Goal: Task Accomplishment & Management: Manage account settings

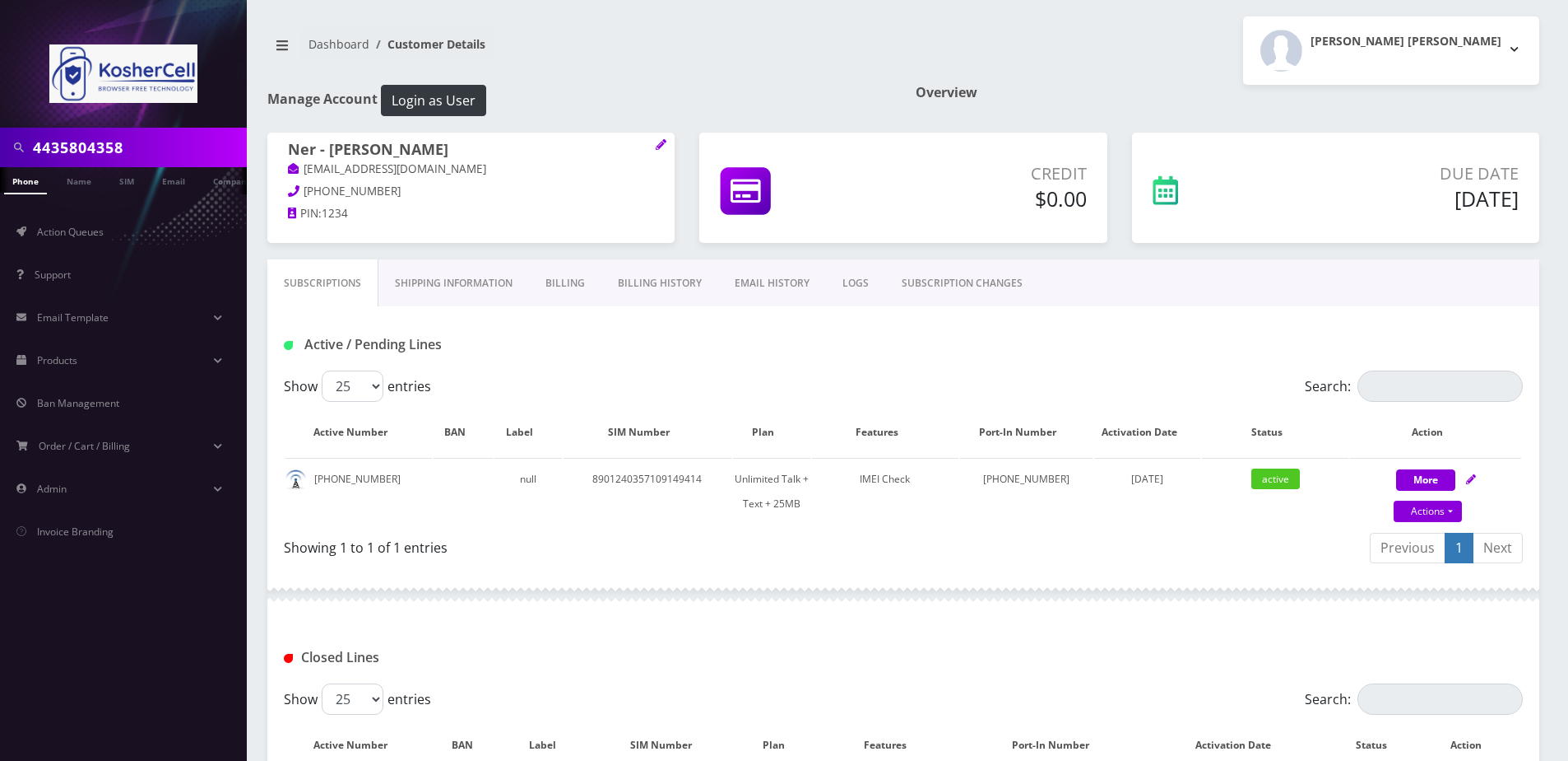
click at [137, 148] on input "4435804358" at bounding box center [137, 147] width 209 height 31
click at [70, 192] on link "Name" at bounding box center [79, 181] width 42 height 27
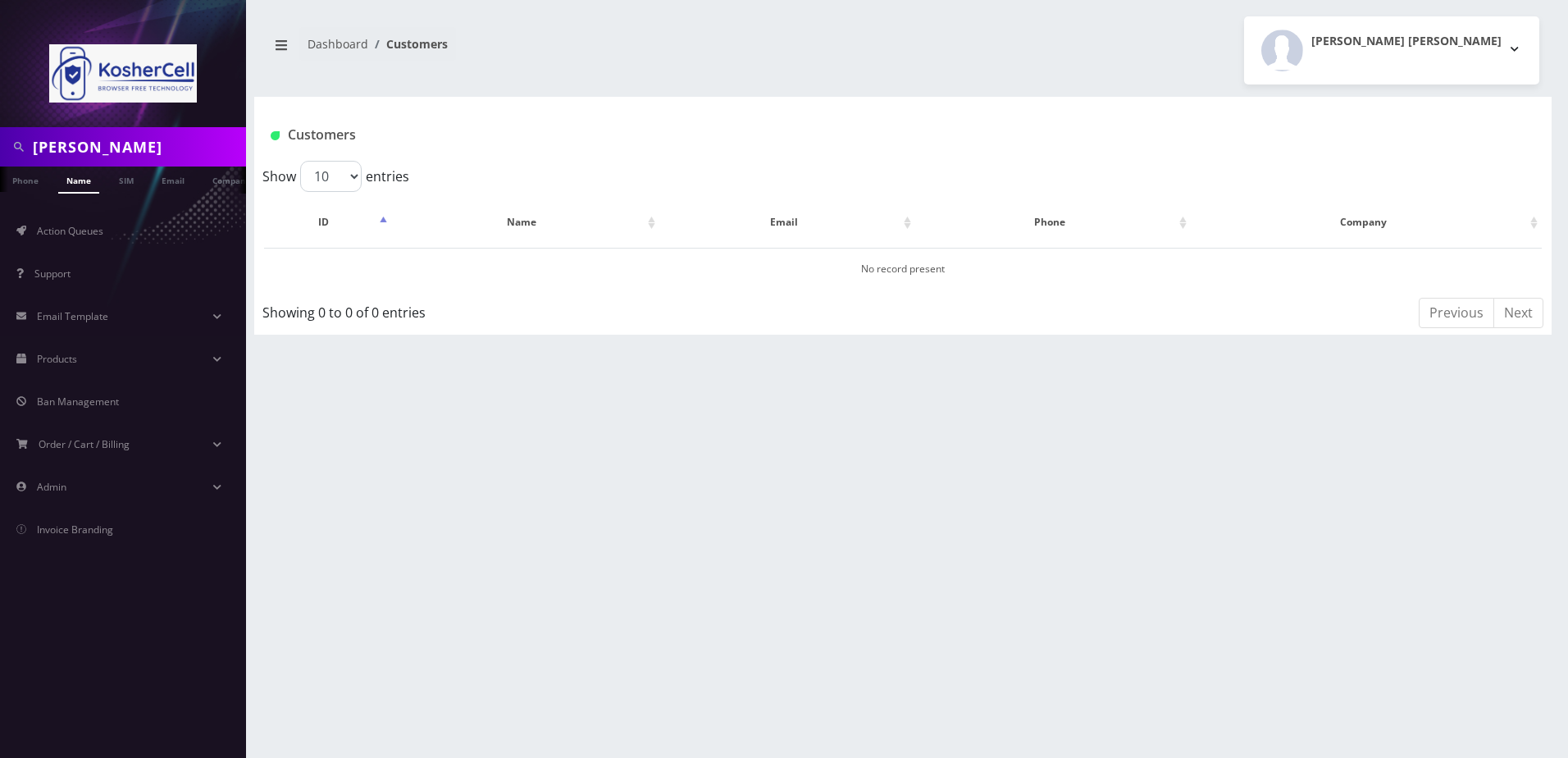
type input "[PERSON_NAME]"
click at [82, 181] on link "Name" at bounding box center [79, 180] width 41 height 27
click at [90, 185] on link "Name" at bounding box center [79, 180] width 41 height 27
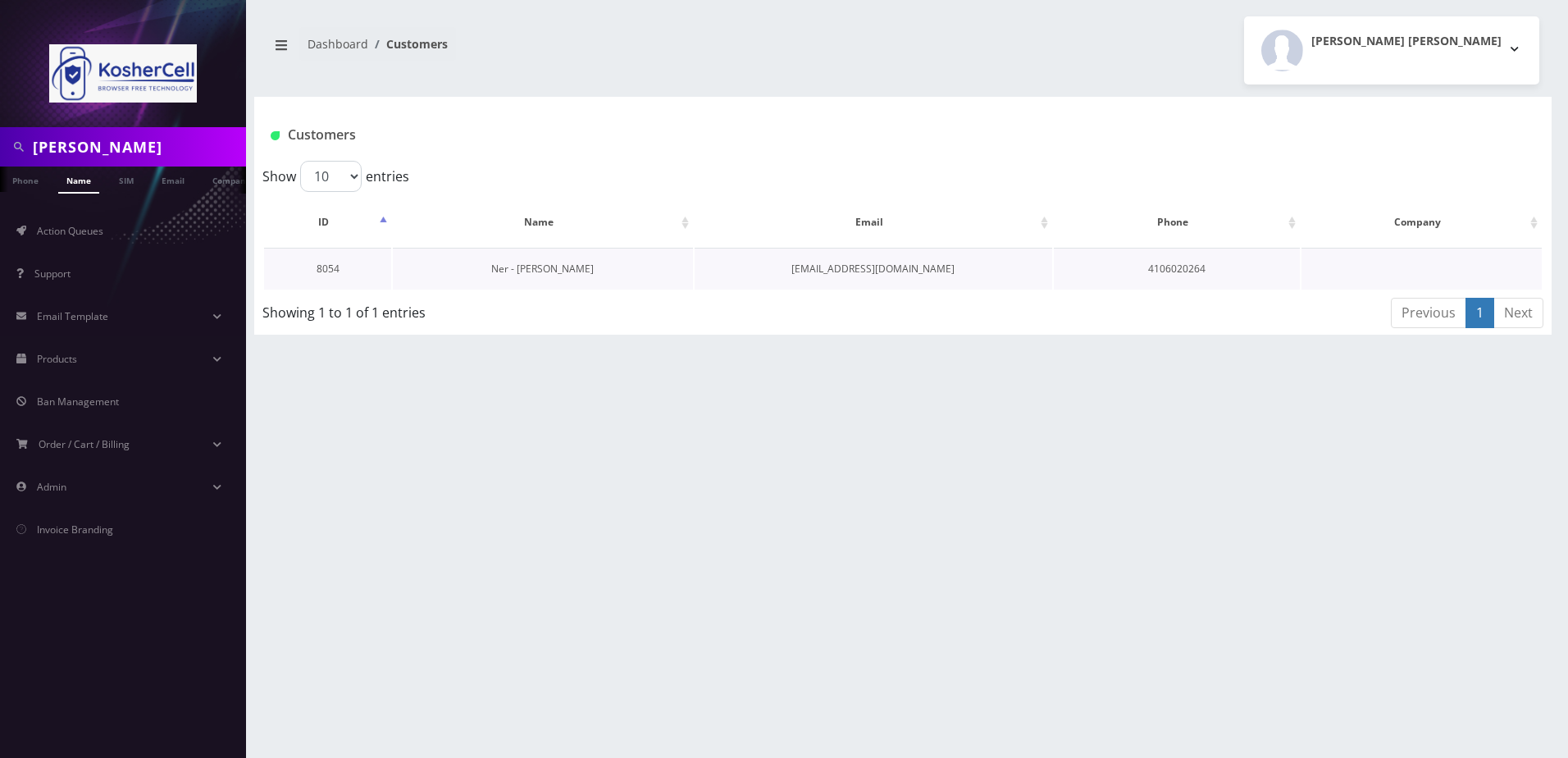
click at [559, 265] on link "Ner - Ezra Gertz" at bounding box center [542, 269] width 102 height 14
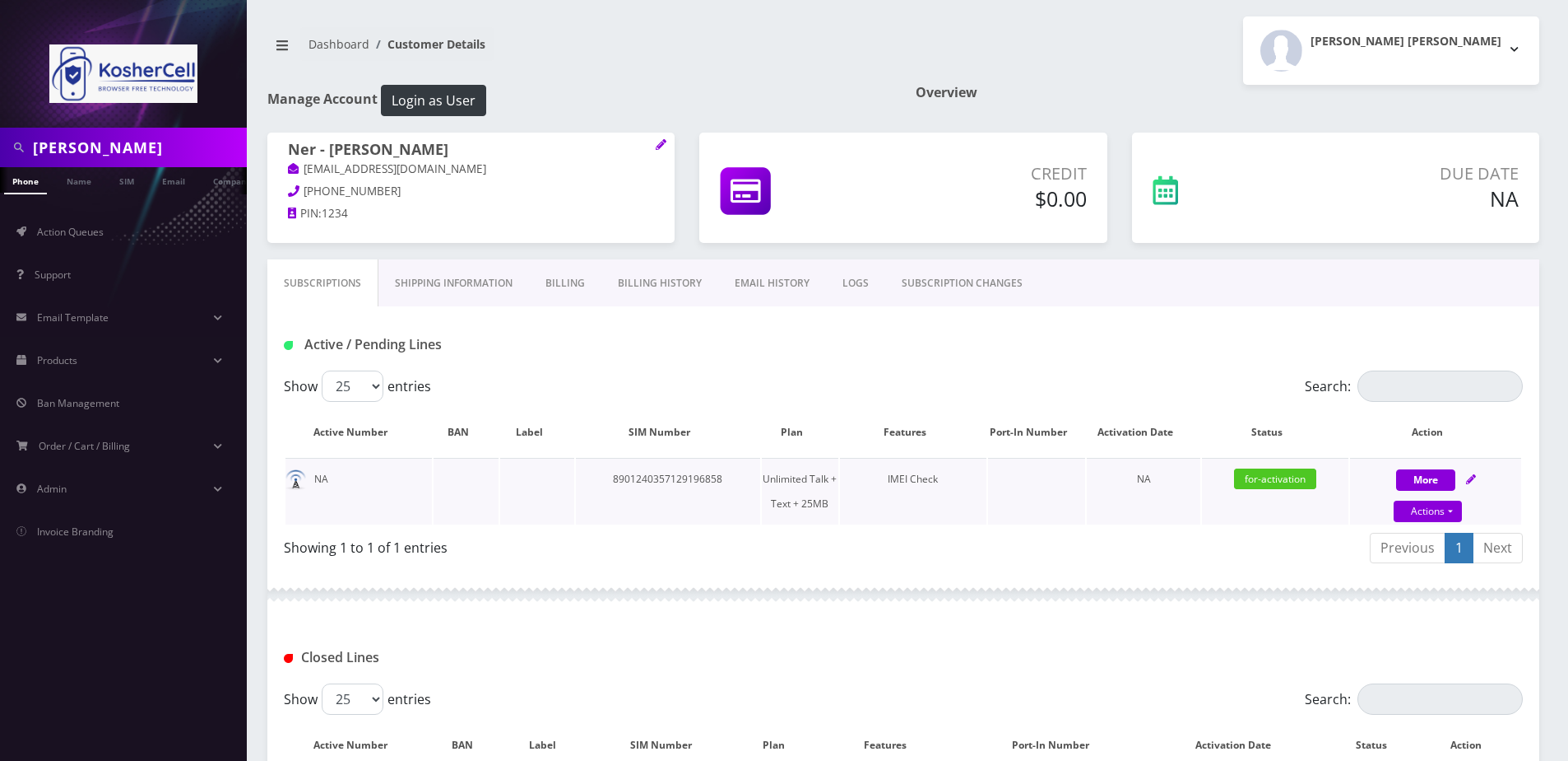
click at [1467, 476] on icon at bounding box center [1471, 479] width 10 height 10
select select "364"
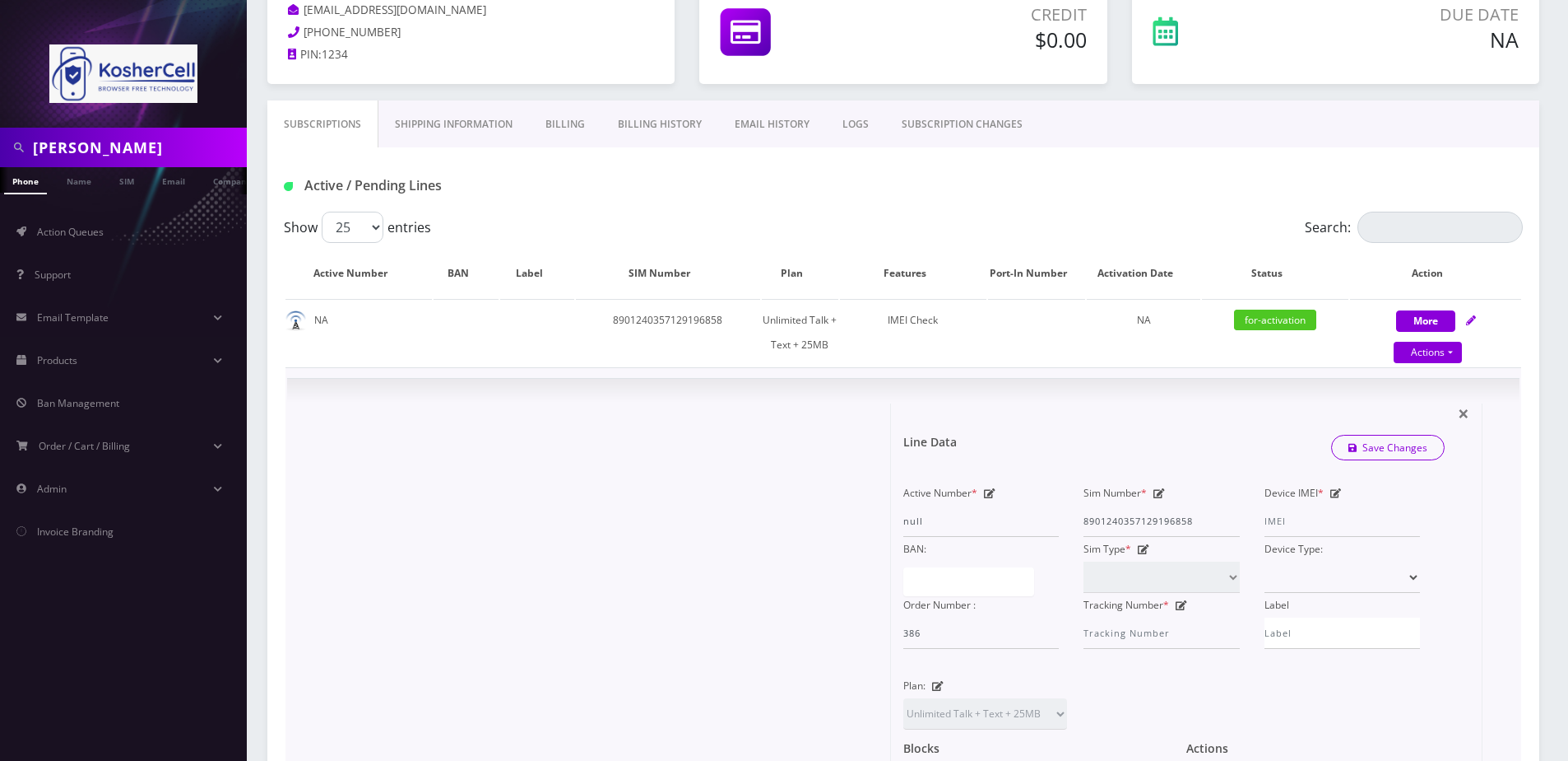
scroll to position [165, 0]
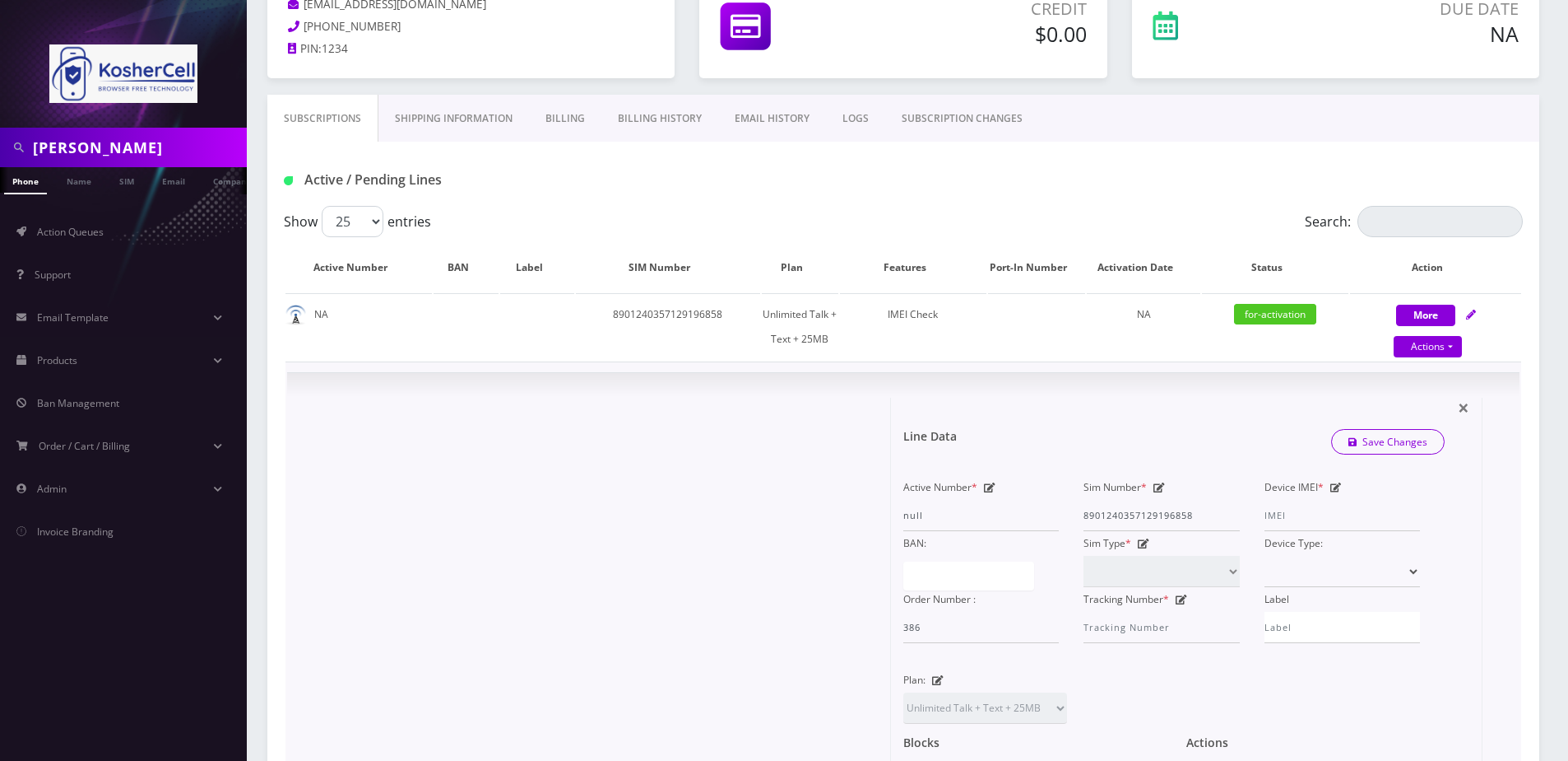
click at [1331, 491] on icon at bounding box center [1336, 488] width 12 height 10
click at [1320, 518] on input "Device IMEI *" at bounding box center [1342, 515] width 155 height 31
type input "358291741092020"
click at [1373, 448] on link "Save Changes" at bounding box center [1388, 442] width 114 height 25
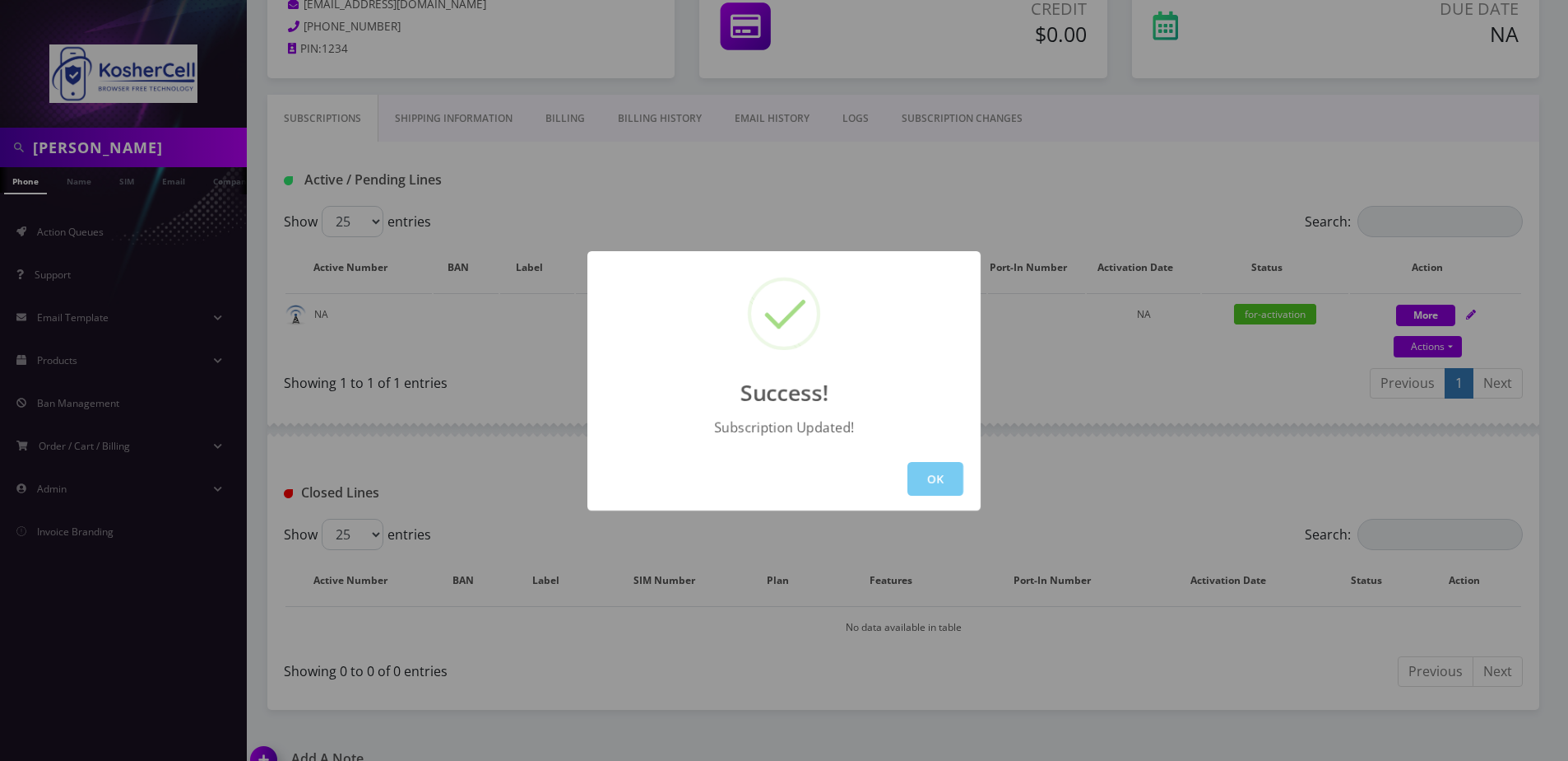
click at [935, 467] on button "OK" at bounding box center [935, 478] width 56 height 34
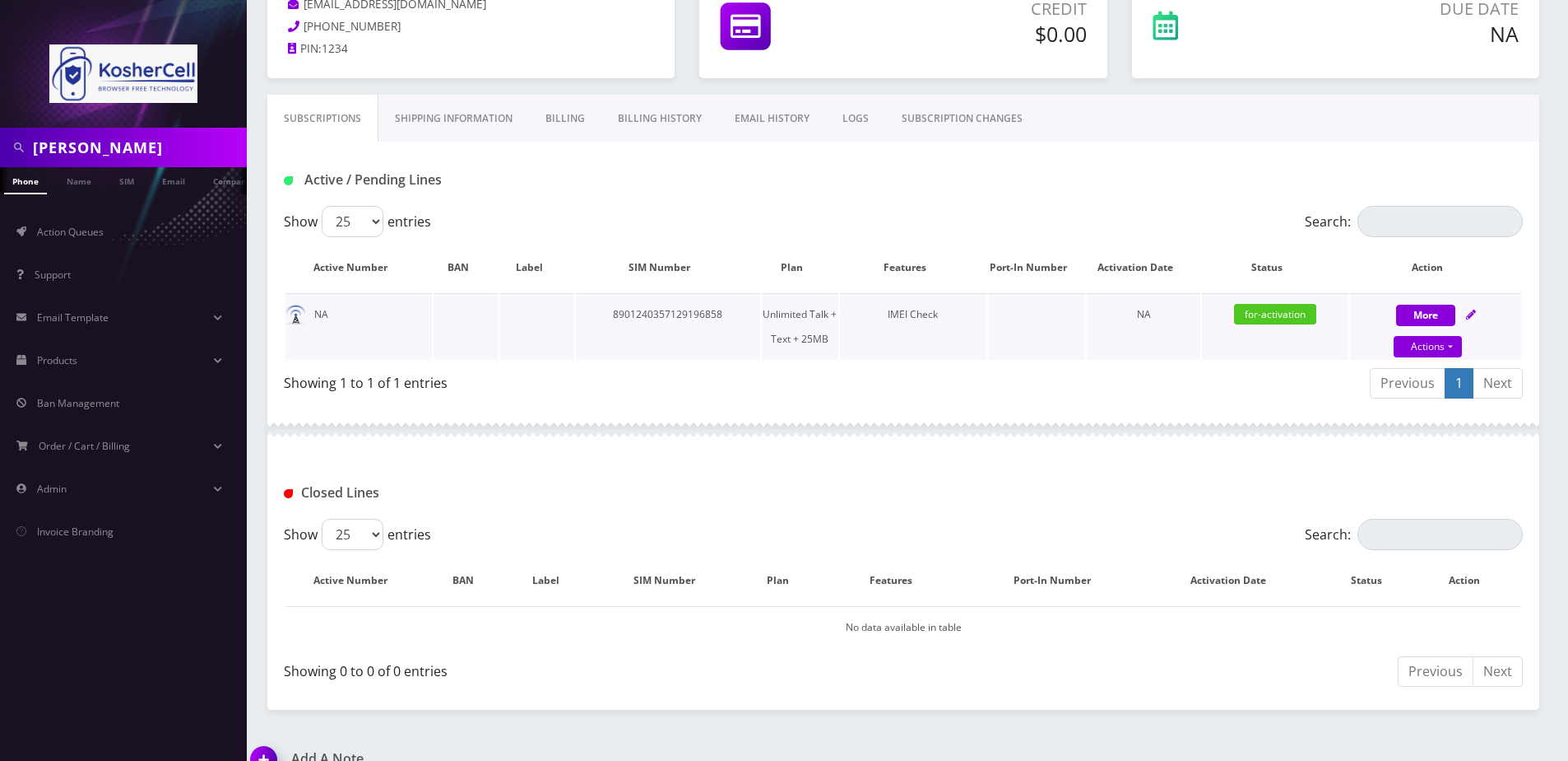
click at [1476, 316] on icon at bounding box center [1471, 315] width 10 height 10
select select "364"
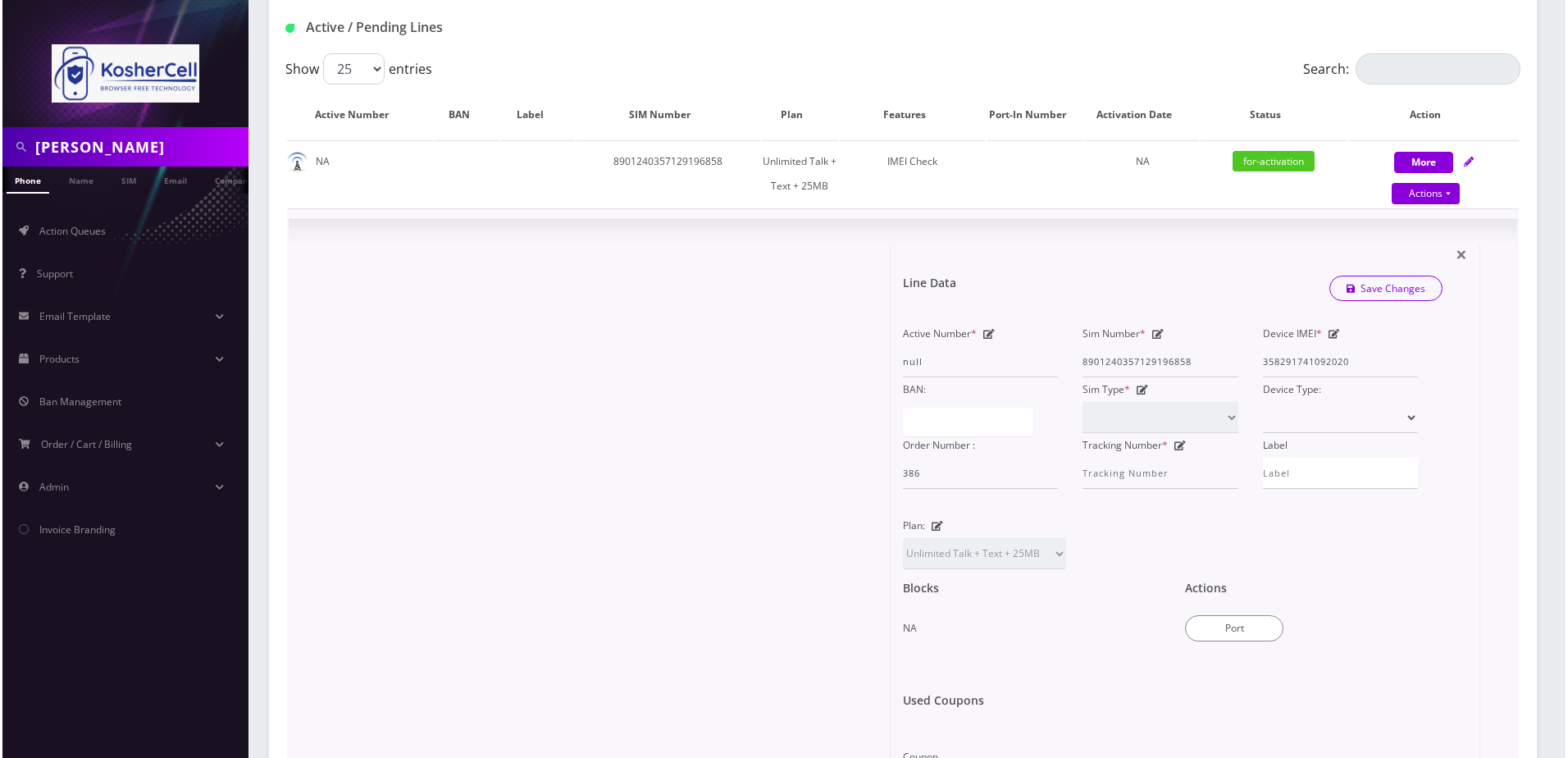
scroll to position [410, 0]
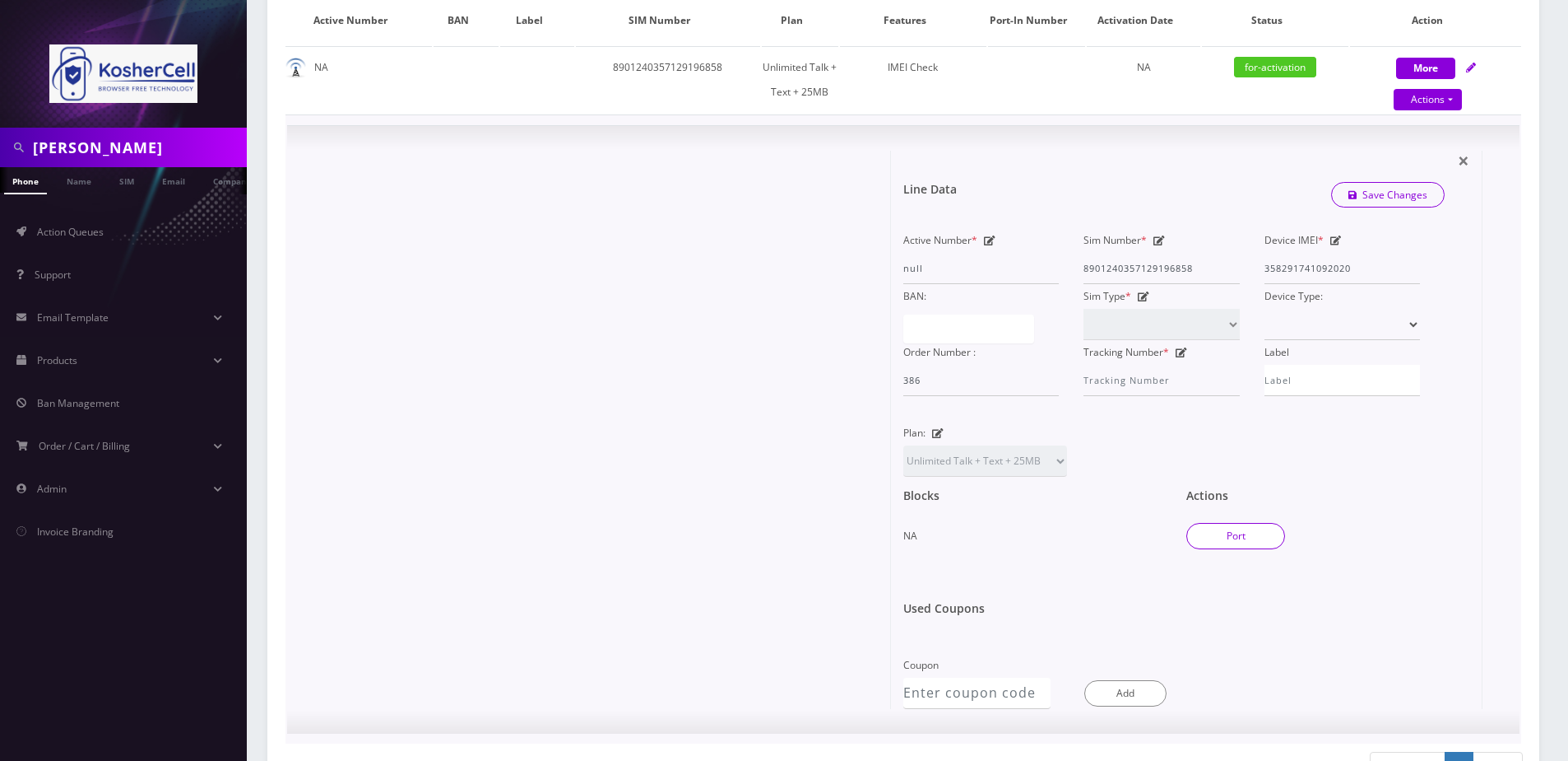
click at [1216, 541] on button "Port" at bounding box center [1236, 535] width 98 height 26
type input "8901240357129196858"
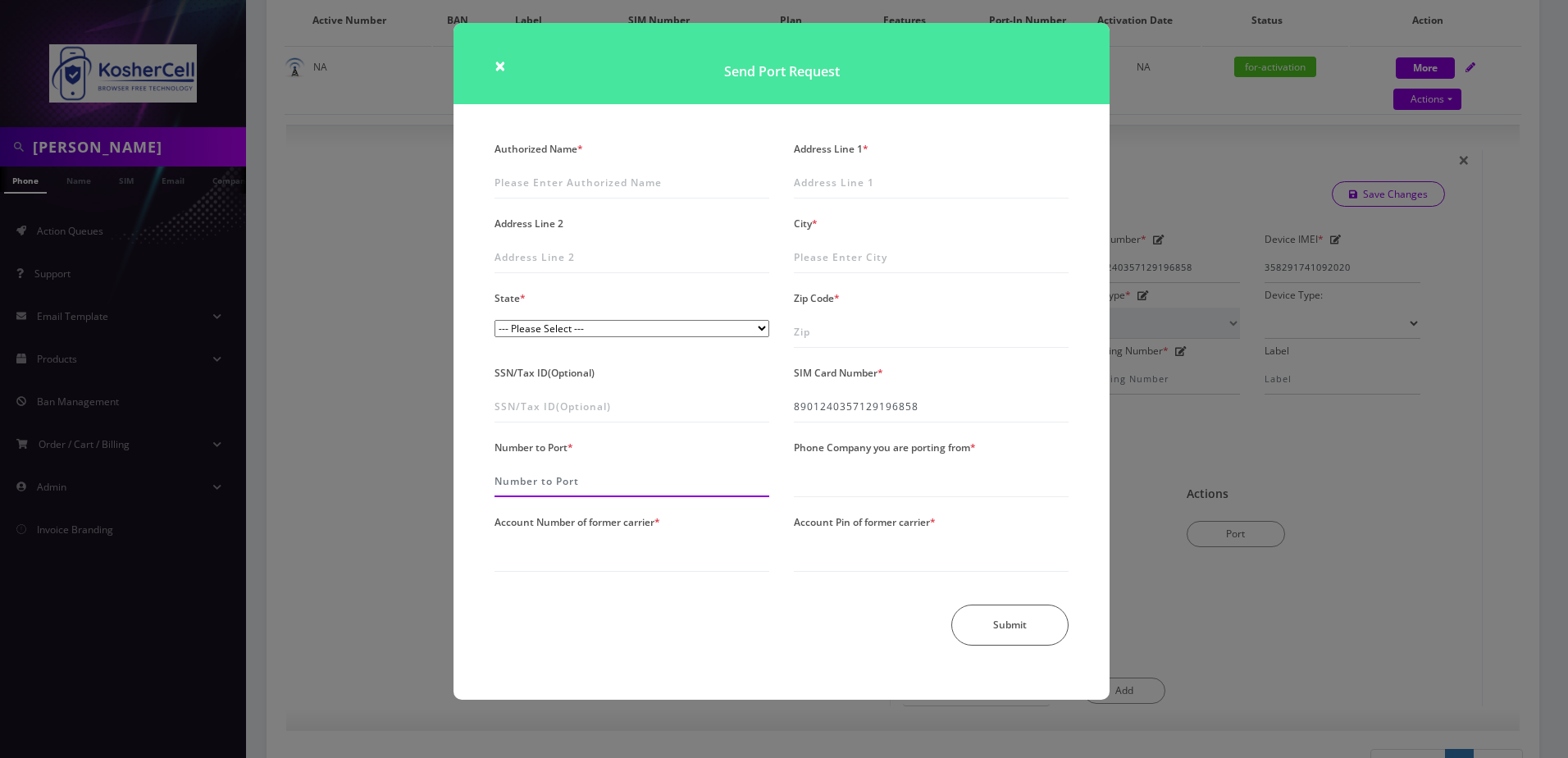
click at [530, 488] on input "Number to Port *" at bounding box center [631, 481] width 275 height 31
type input "6673050256"
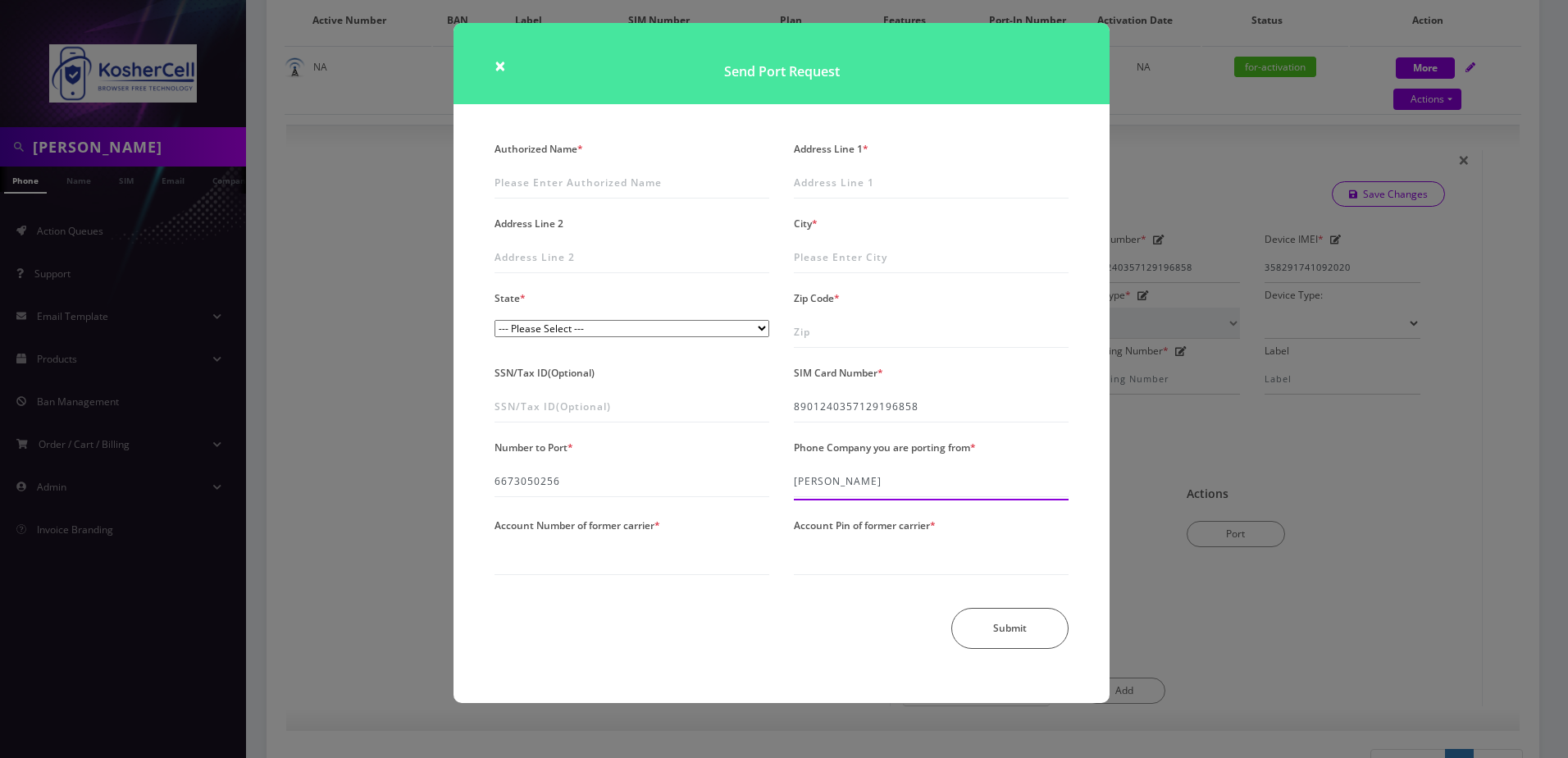
type input "Tello"
type input "3943251"
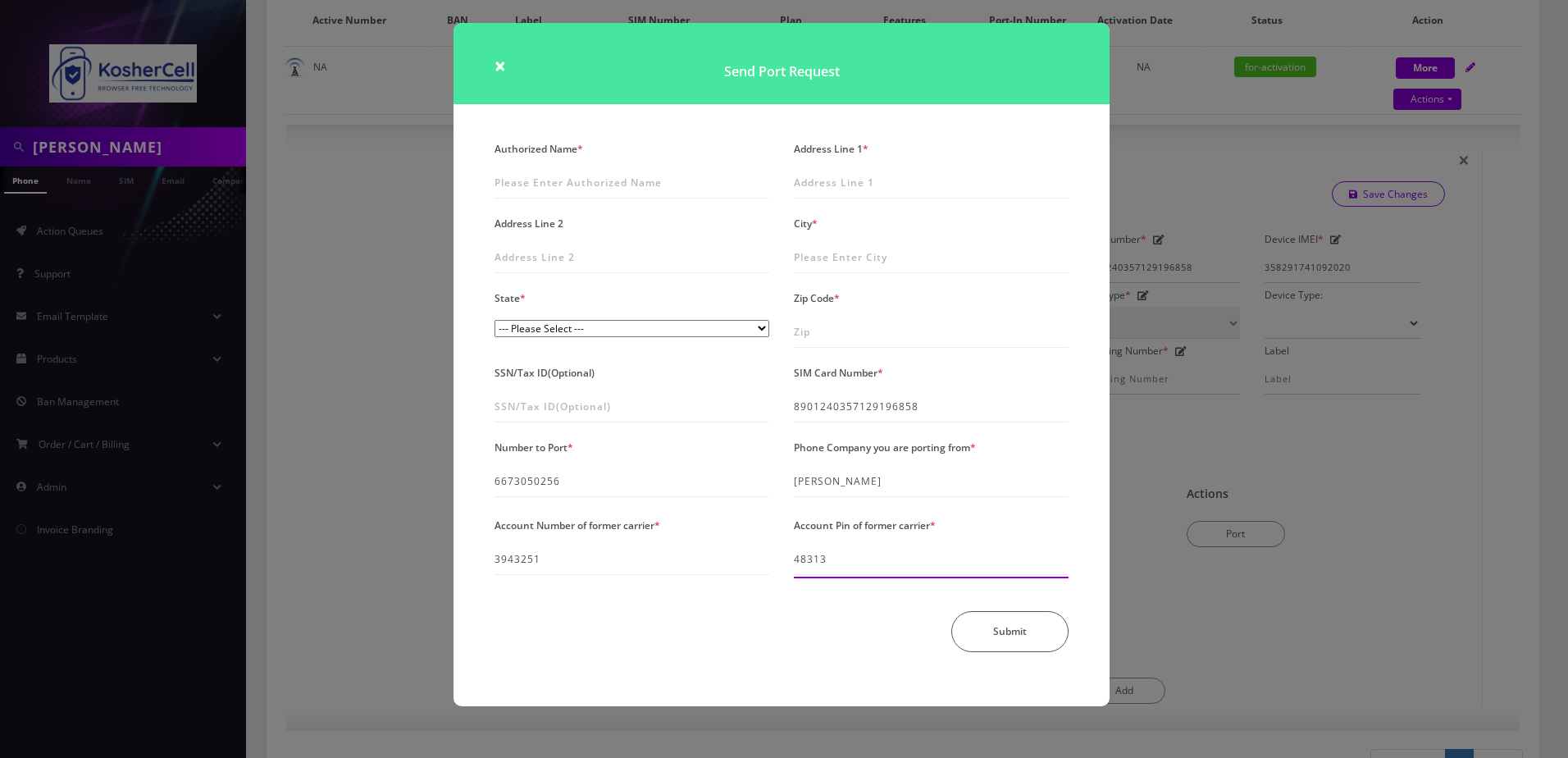
type input "48313"
type input "Ezra Gertz"
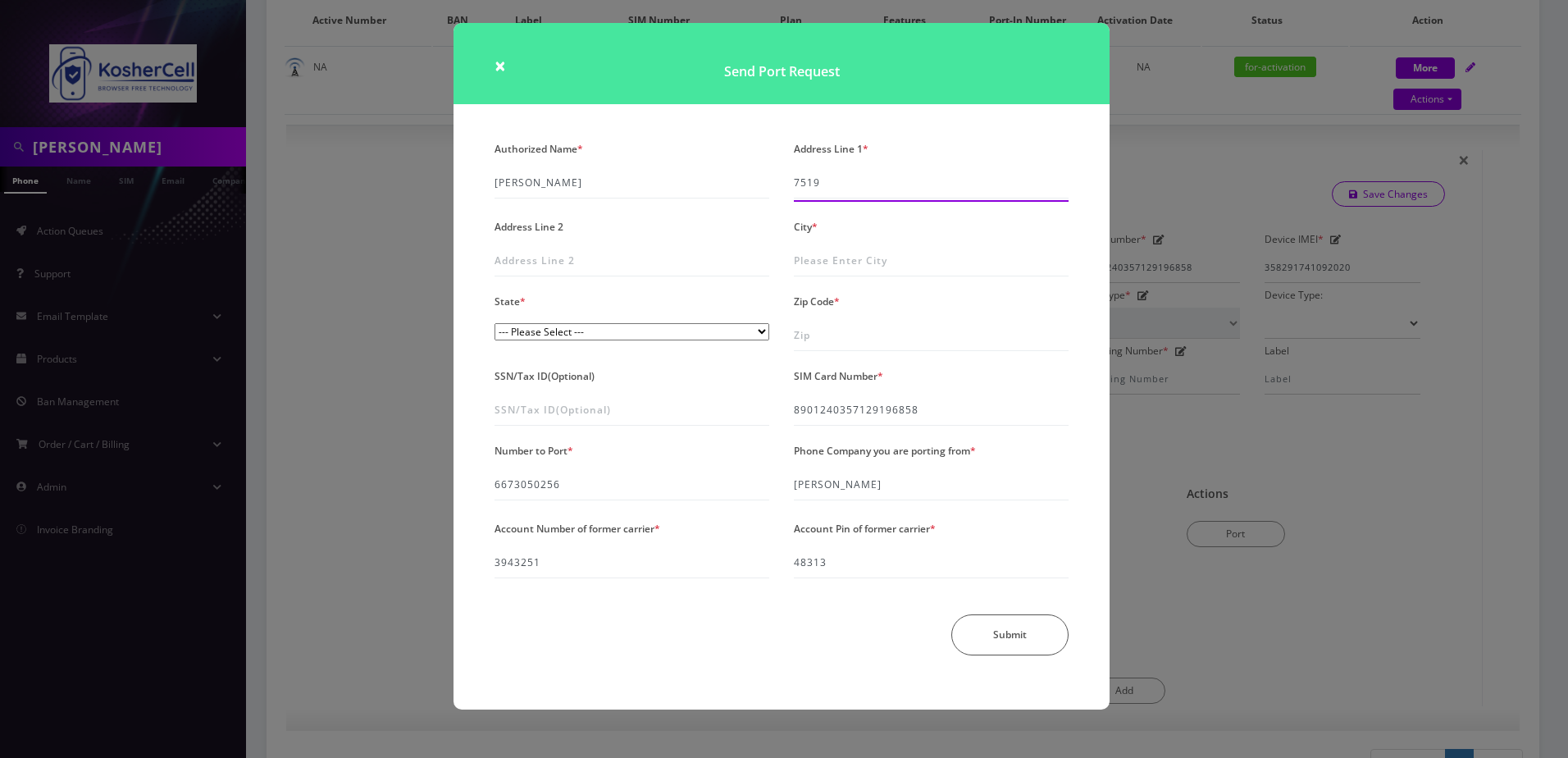
type input "7519 Slade Avenue"
type input "Pikesville"
select select "MD"
type input "21208"
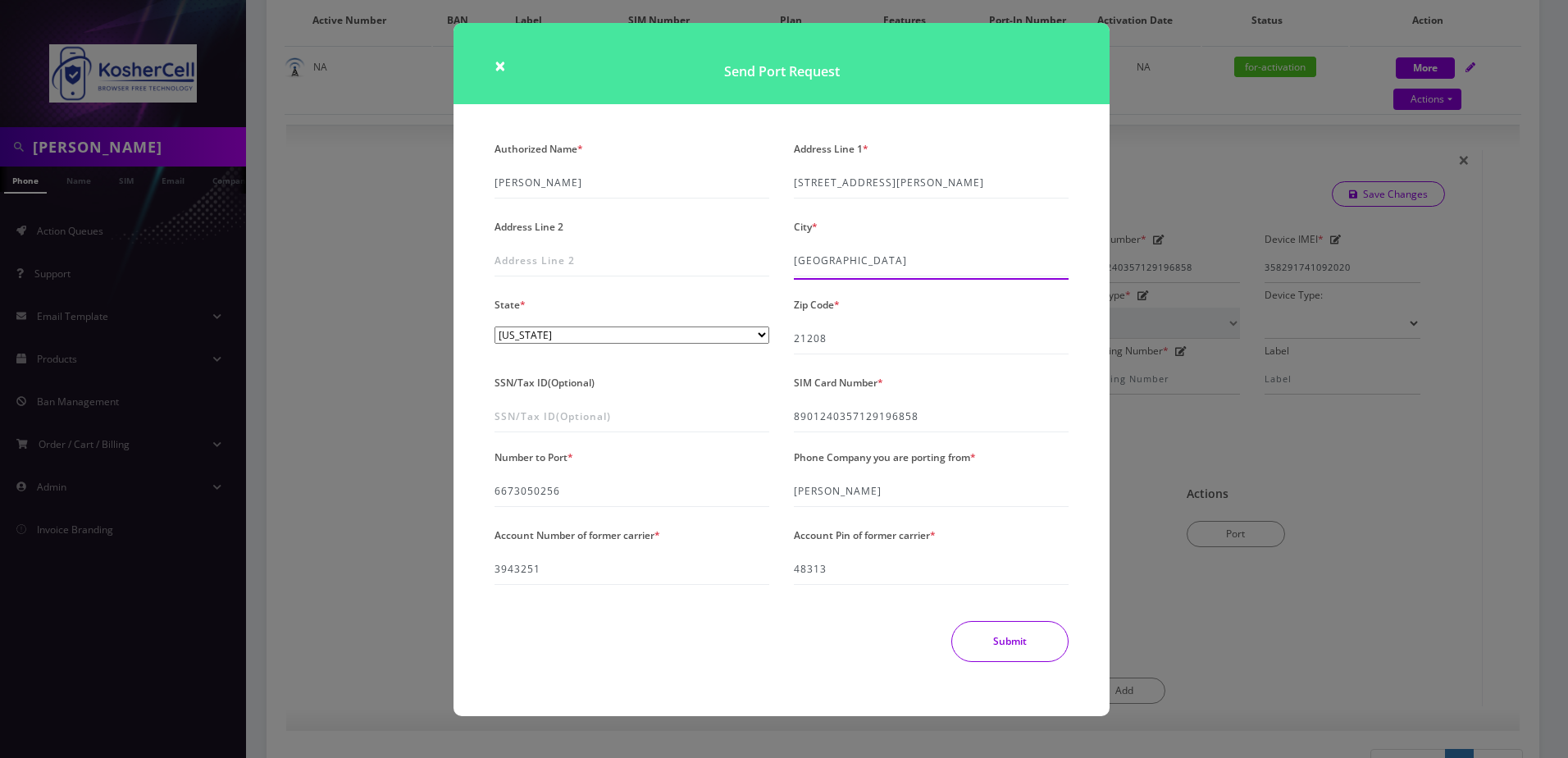
type input "[GEOGRAPHIC_DATA]"
click at [1031, 631] on button "Submit" at bounding box center [1010, 641] width 117 height 41
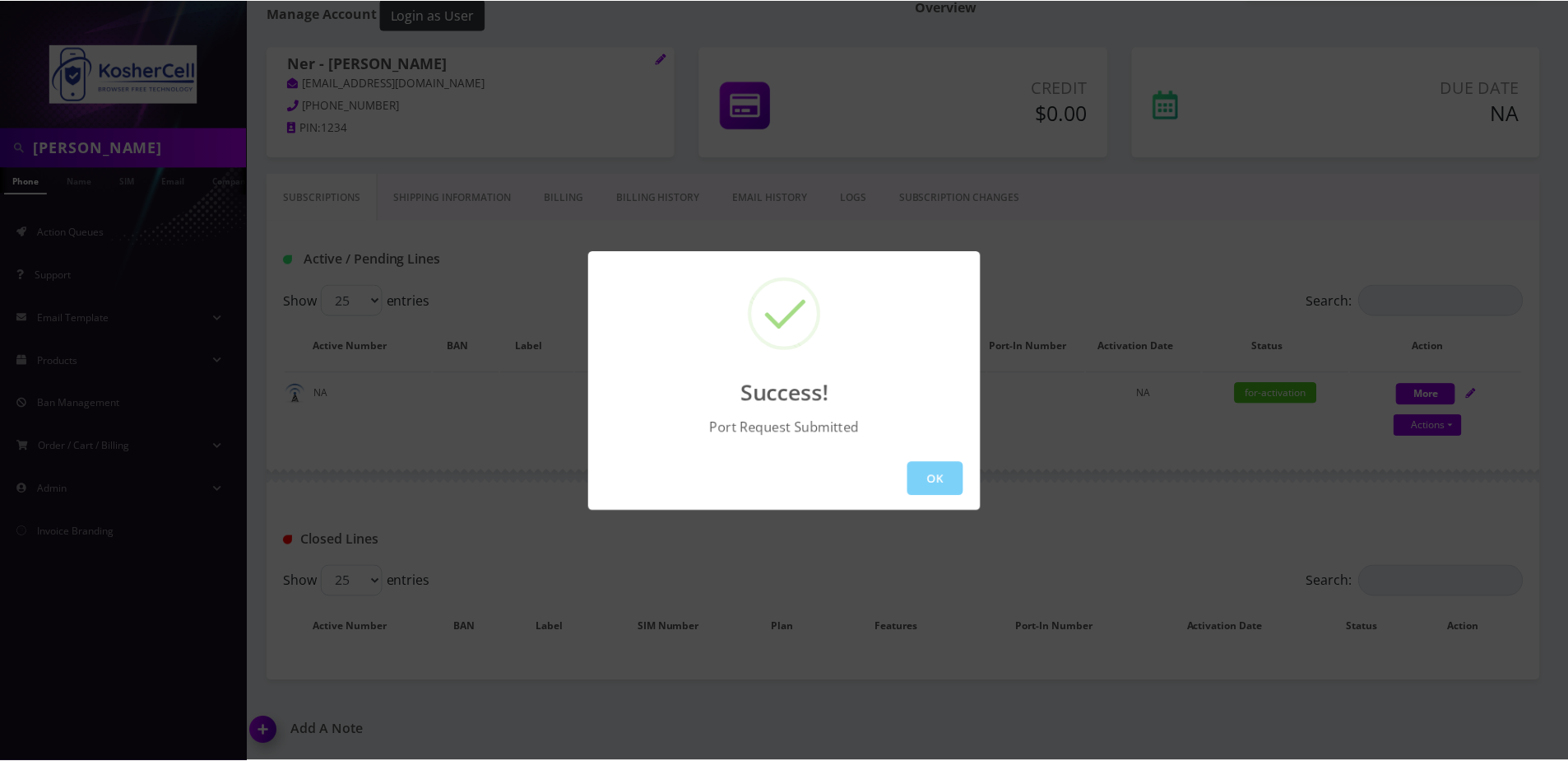
scroll to position [86, 0]
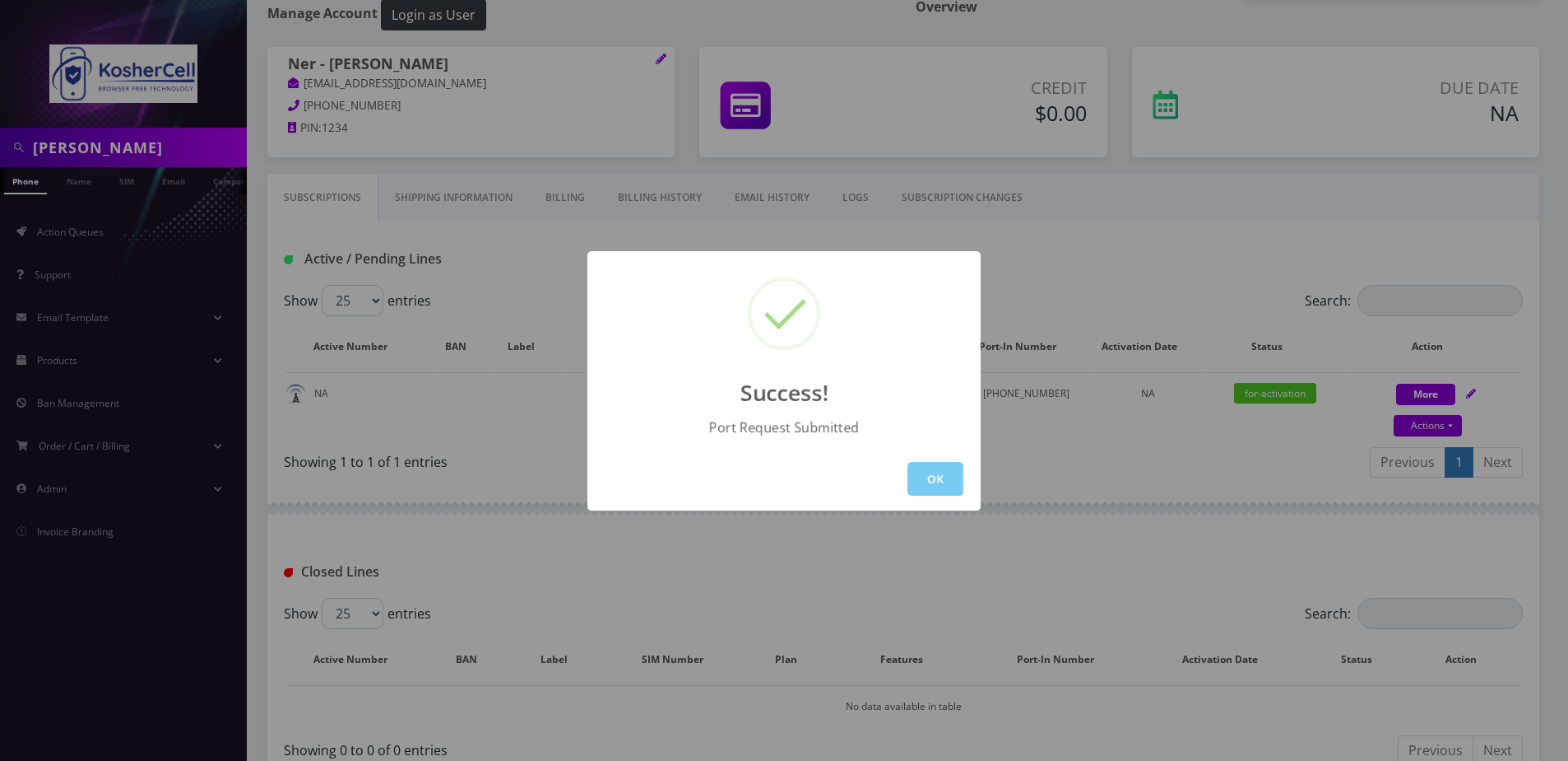
click at [957, 490] on button "OK" at bounding box center [935, 478] width 56 height 34
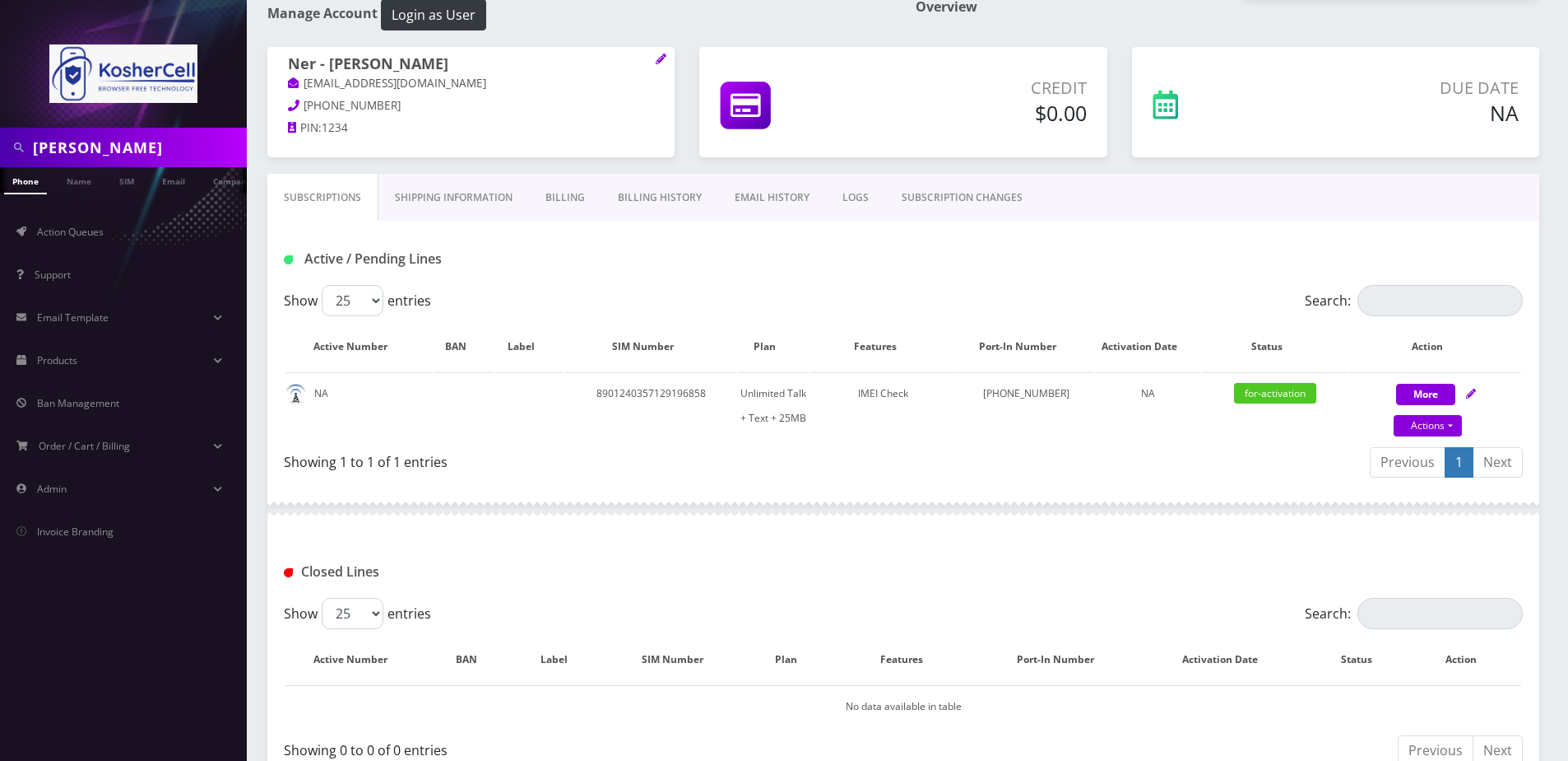
click at [116, 140] on input "gertz" at bounding box center [137, 147] width 209 height 31
type input "ribakow"
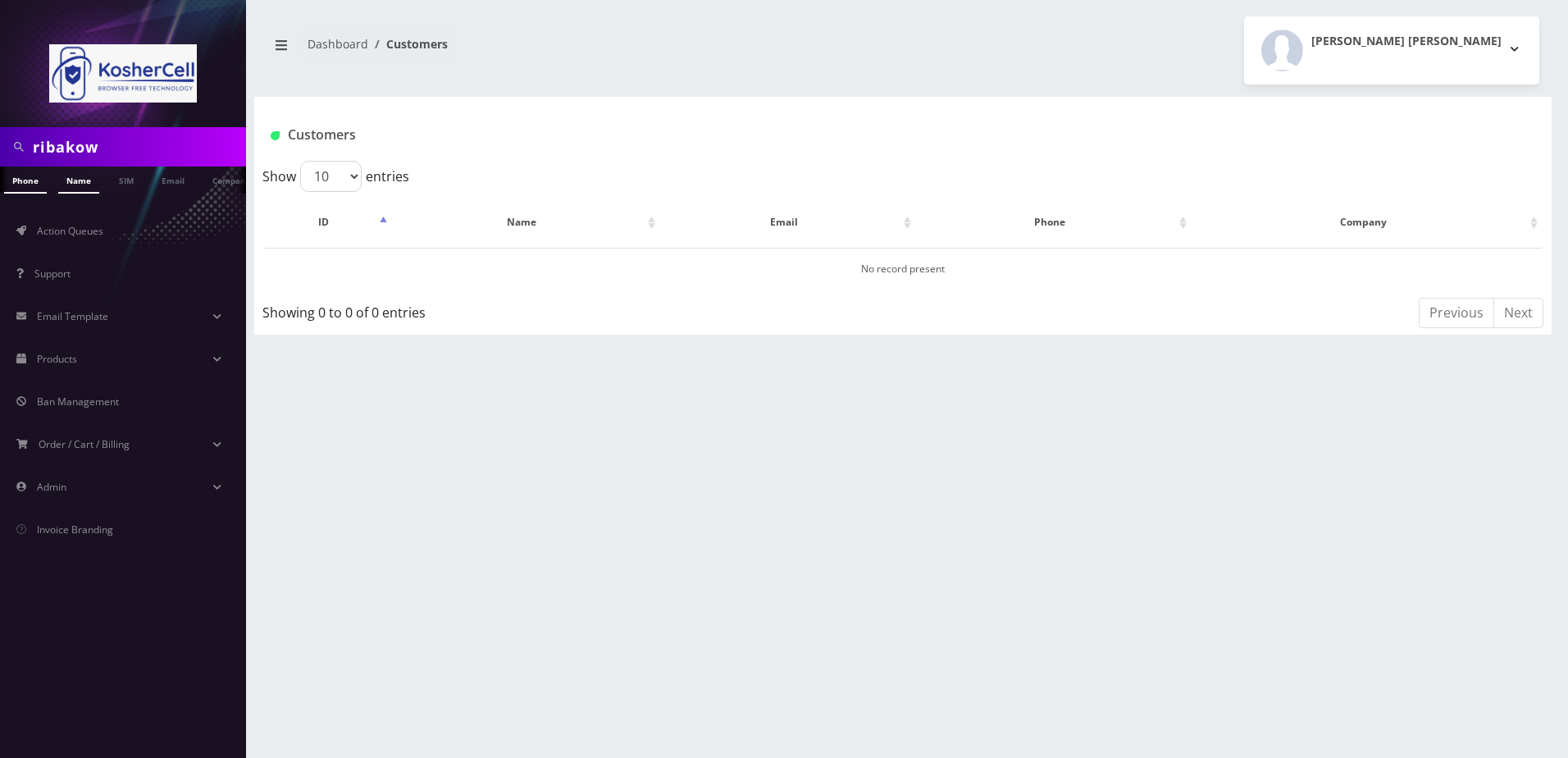
click at [66, 186] on link "Name" at bounding box center [79, 180] width 41 height 27
click at [84, 175] on link "Name" at bounding box center [79, 180] width 41 height 27
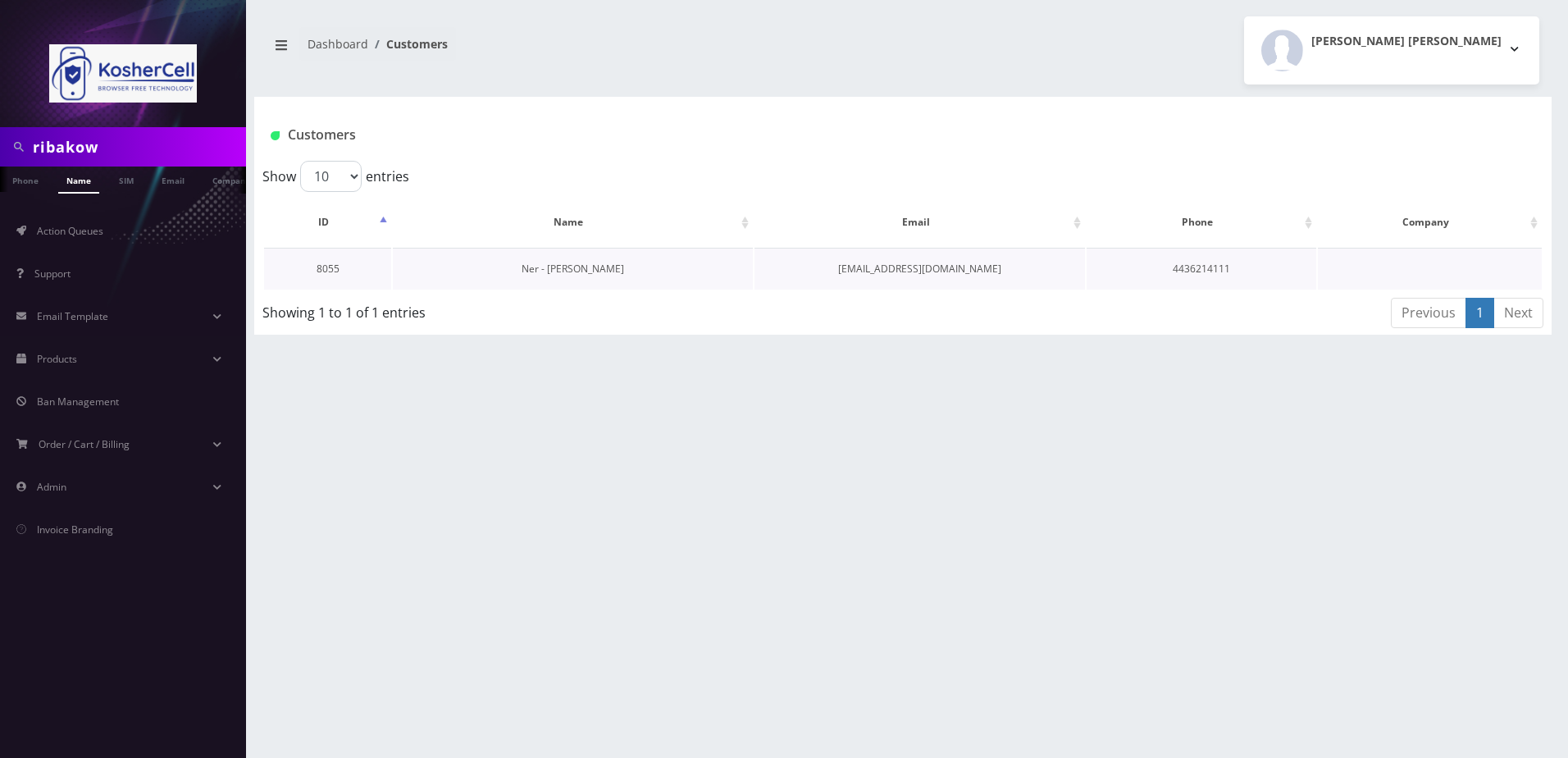
click at [543, 265] on link "Ner - [PERSON_NAME]" at bounding box center [572, 269] width 102 height 14
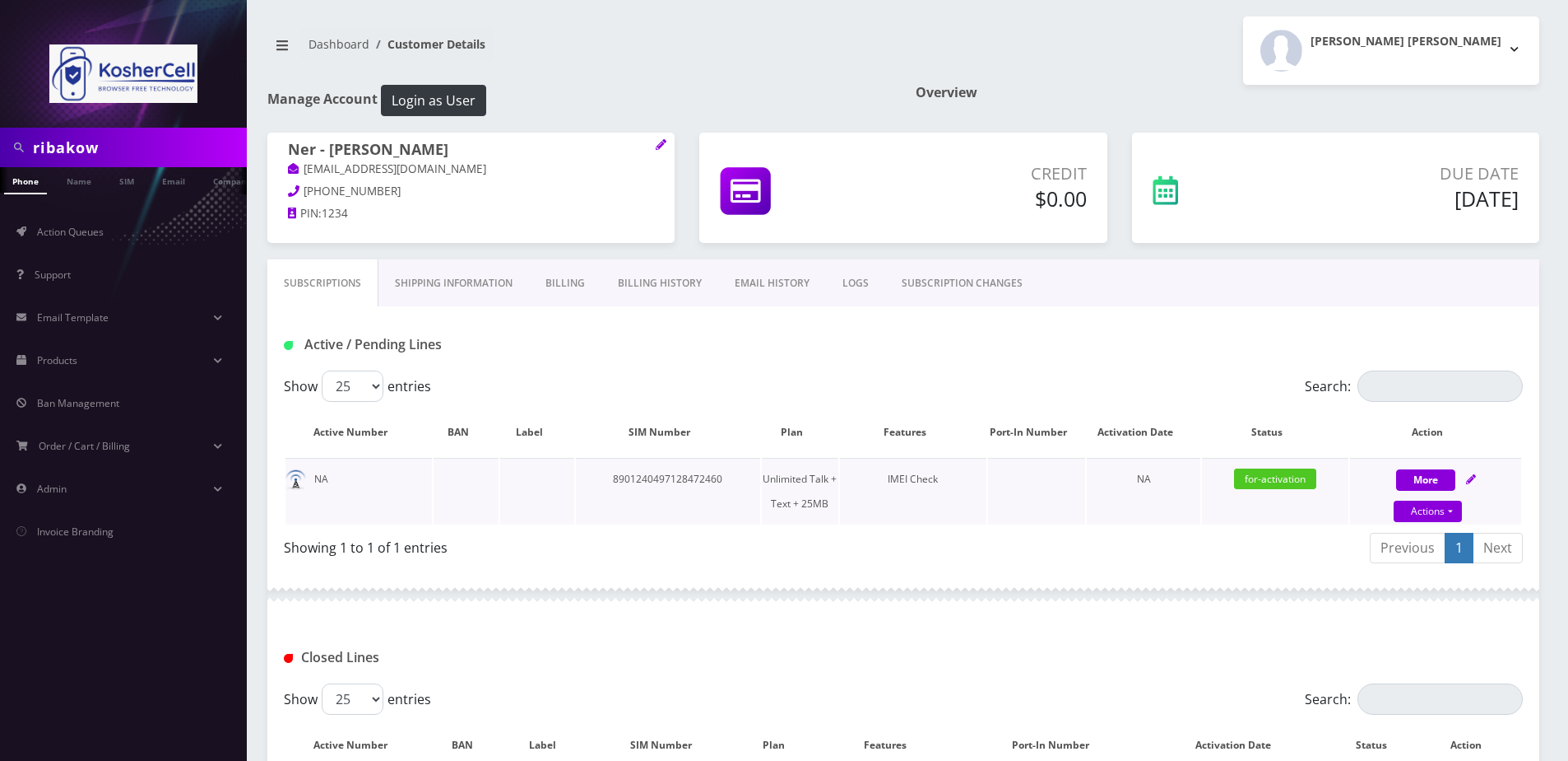
click at [1469, 483] on icon at bounding box center [1471, 479] width 10 height 10
select select "364"
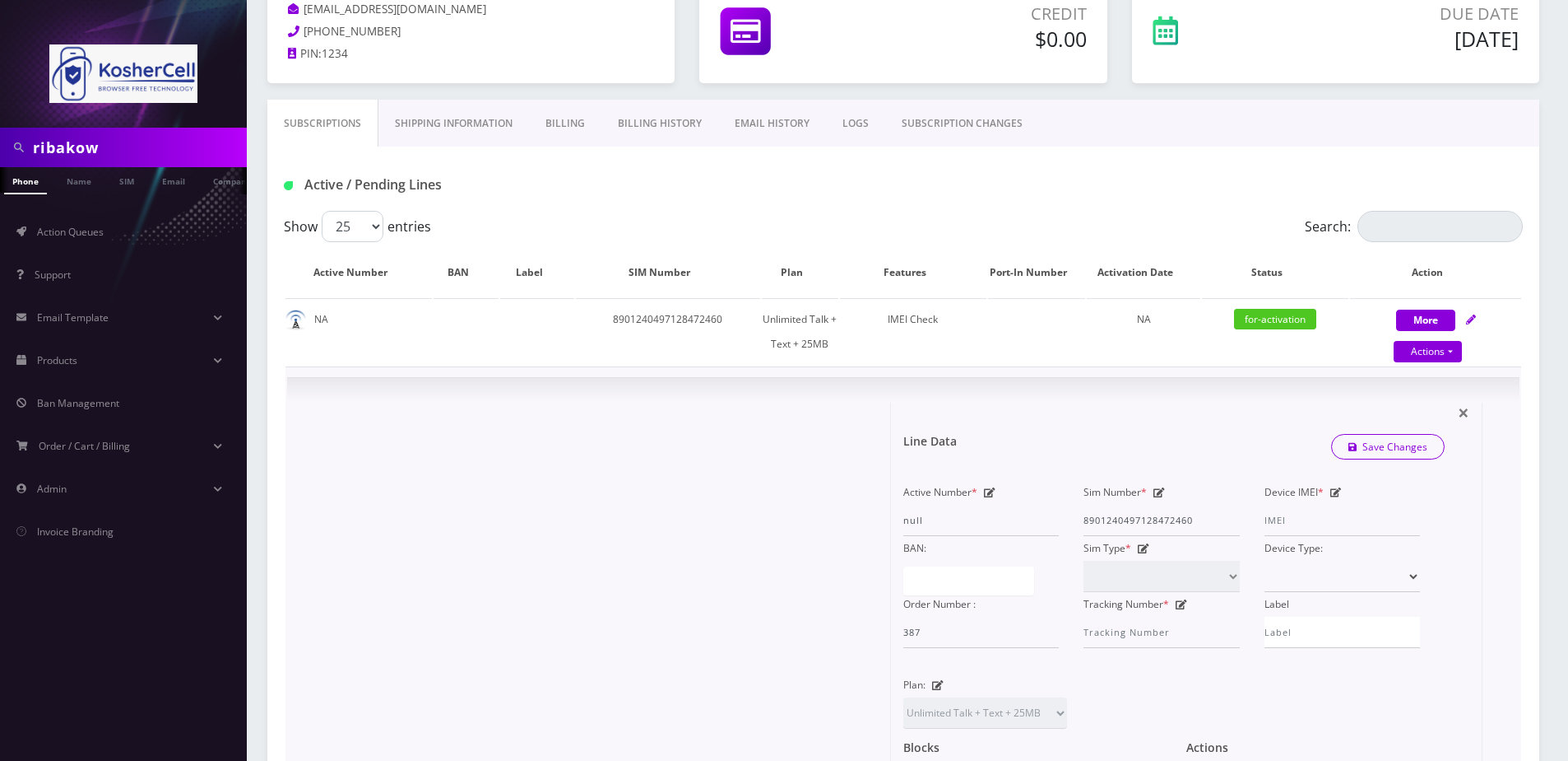
scroll to position [165, 0]
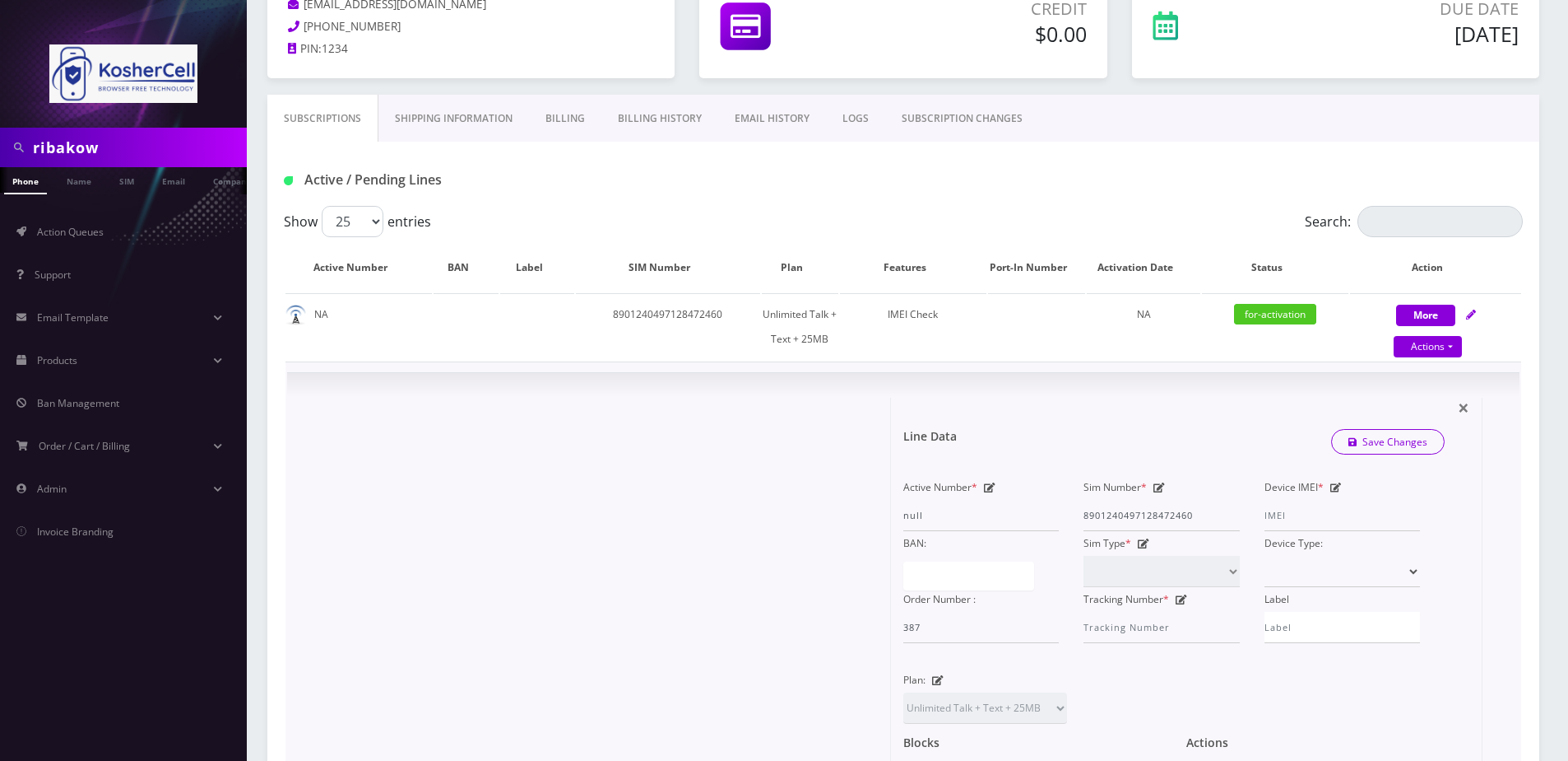
click at [1335, 487] on icon at bounding box center [1336, 488] width 12 height 10
click at [1305, 515] on input "Device IMEI *" at bounding box center [1342, 515] width 155 height 31
type input "358291741400710"
click at [1396, 411] on form "Line Data Save Changes Active Number * null Sim Number * [TECHNICAL_ID] Device …" at bounding box center [1186, 649] width 566 height 502
click at [1386, 438] on link "Save Changes" at bounding box center [1388, 442] width 114 height 25
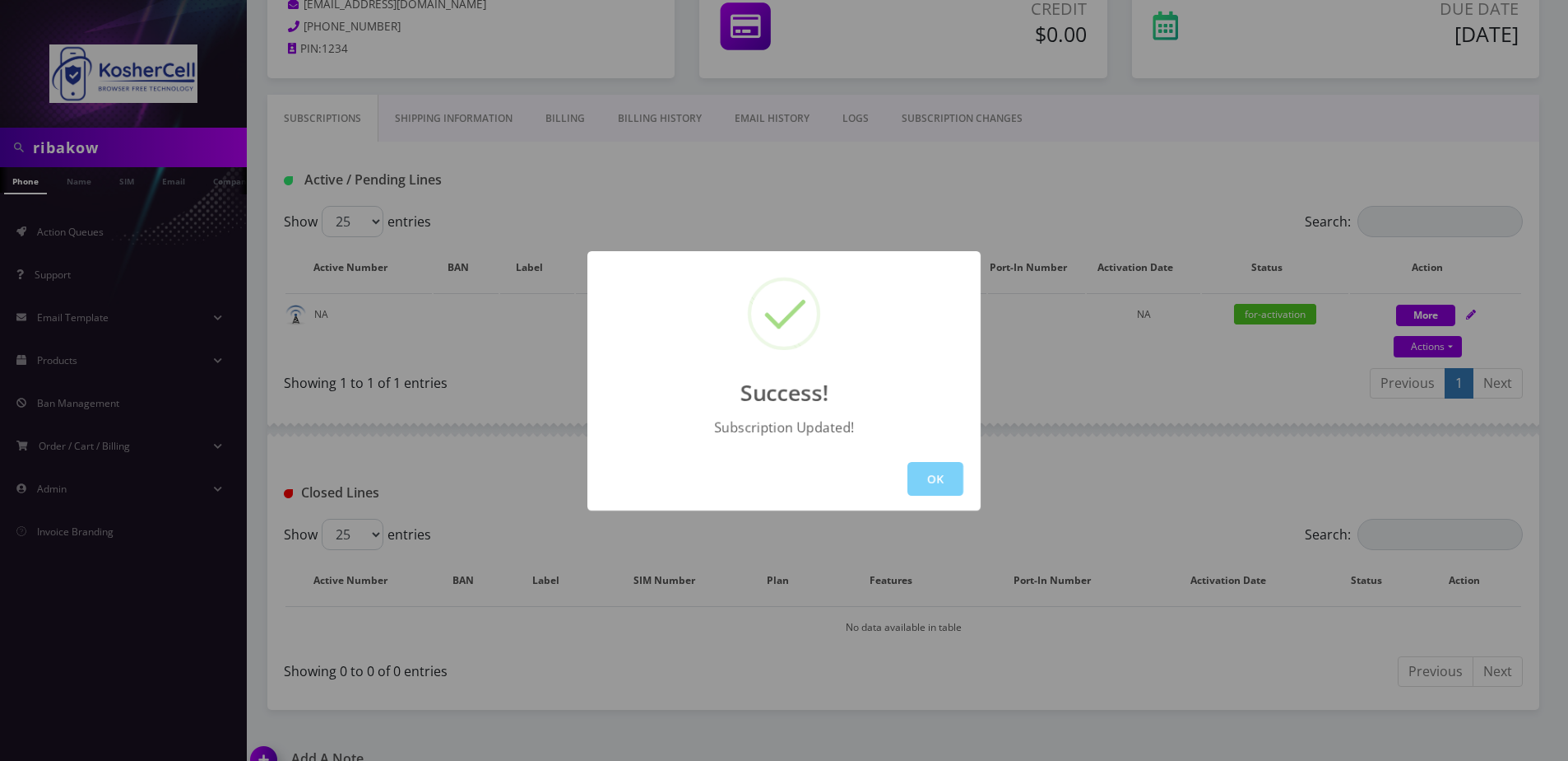
click at [906, 467] on div "OK" at bounding box center [784, 478] width 393 height 64
click at [957, 475] on button "OK" at bounding box center [935, 478] width 56 height 34
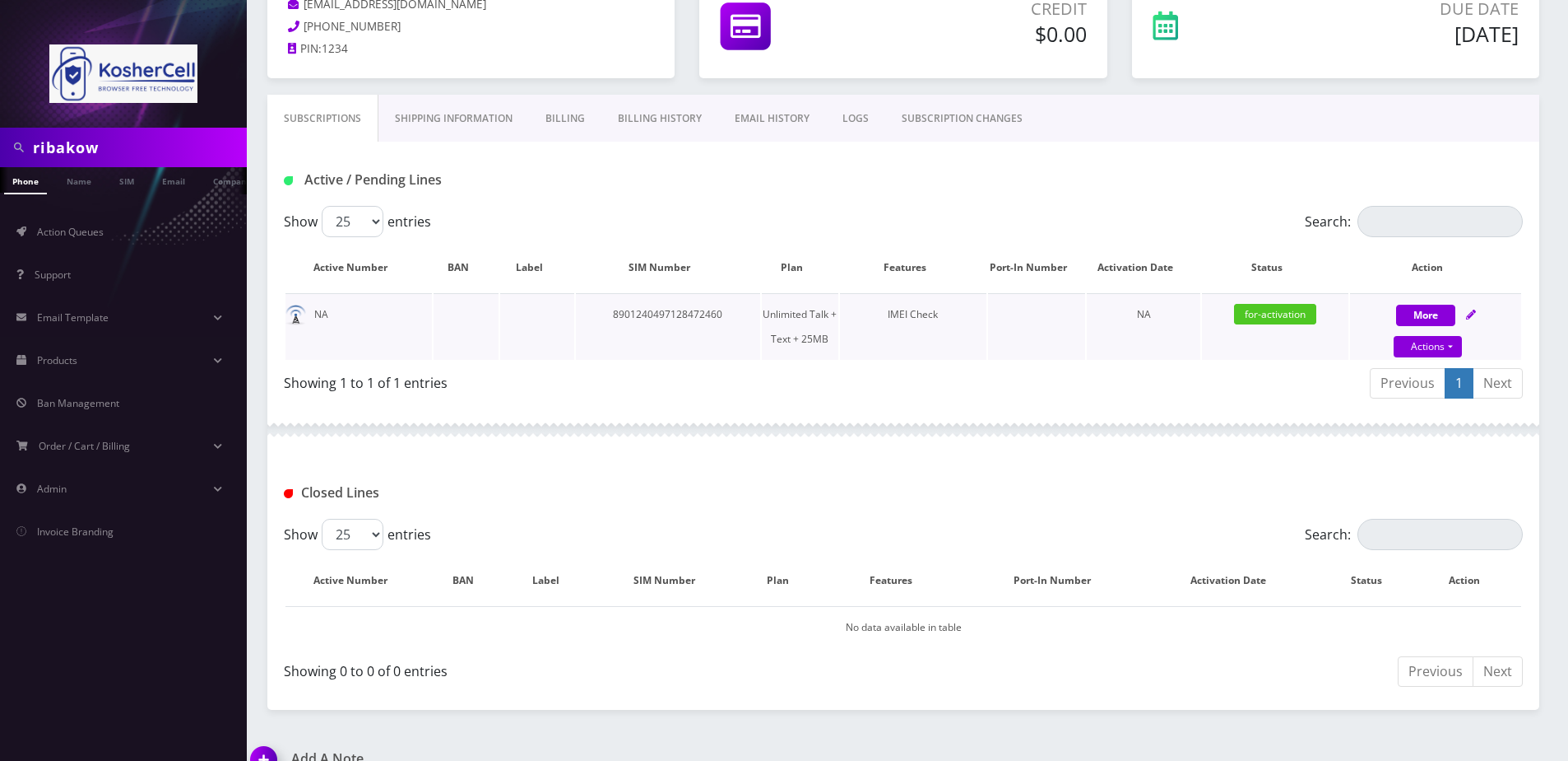
click at [1468, 320] on link at bounding box center [1471, 314] width 10 height 14
select select "364"
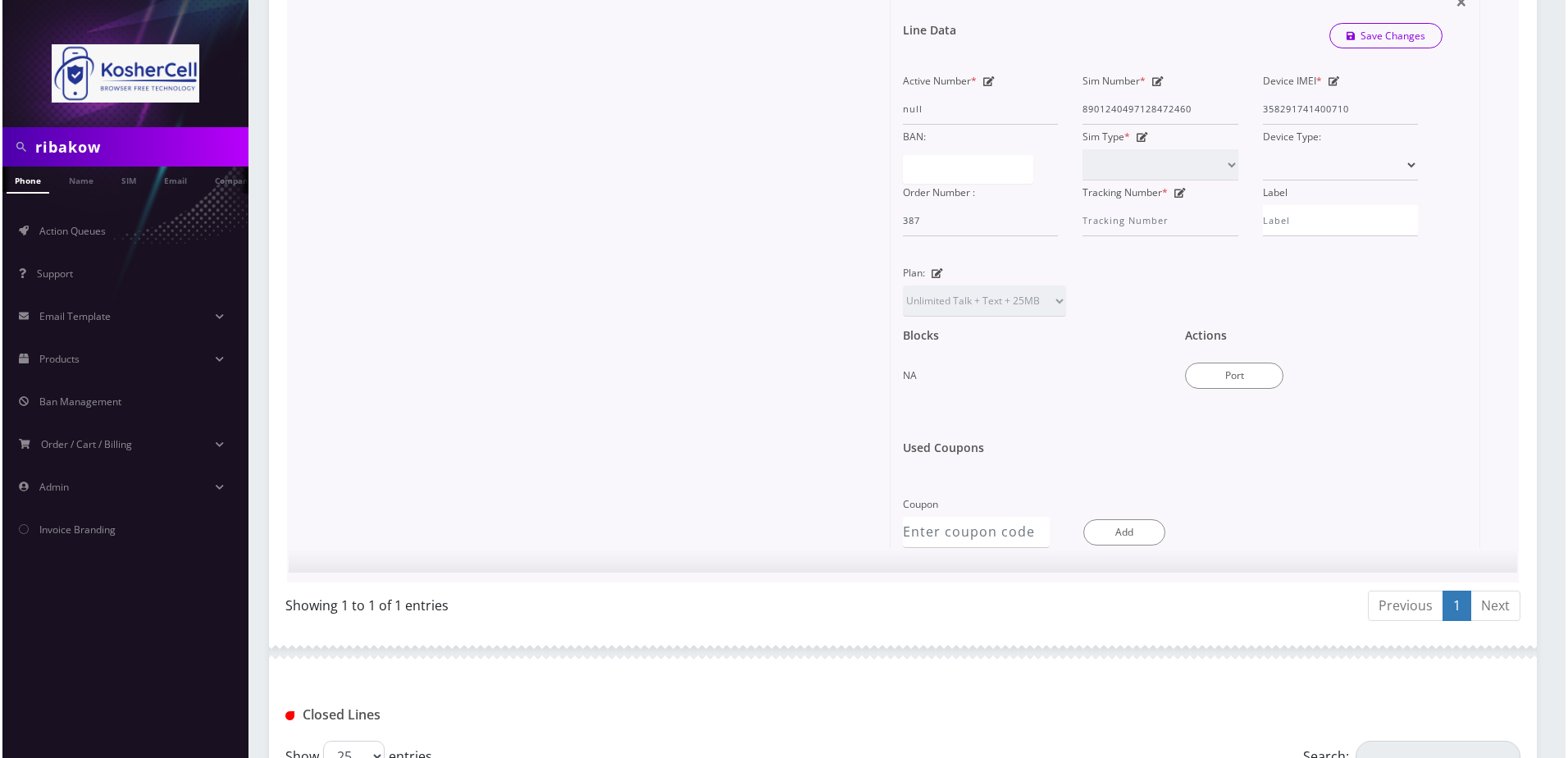
scroll to position [574, 0]
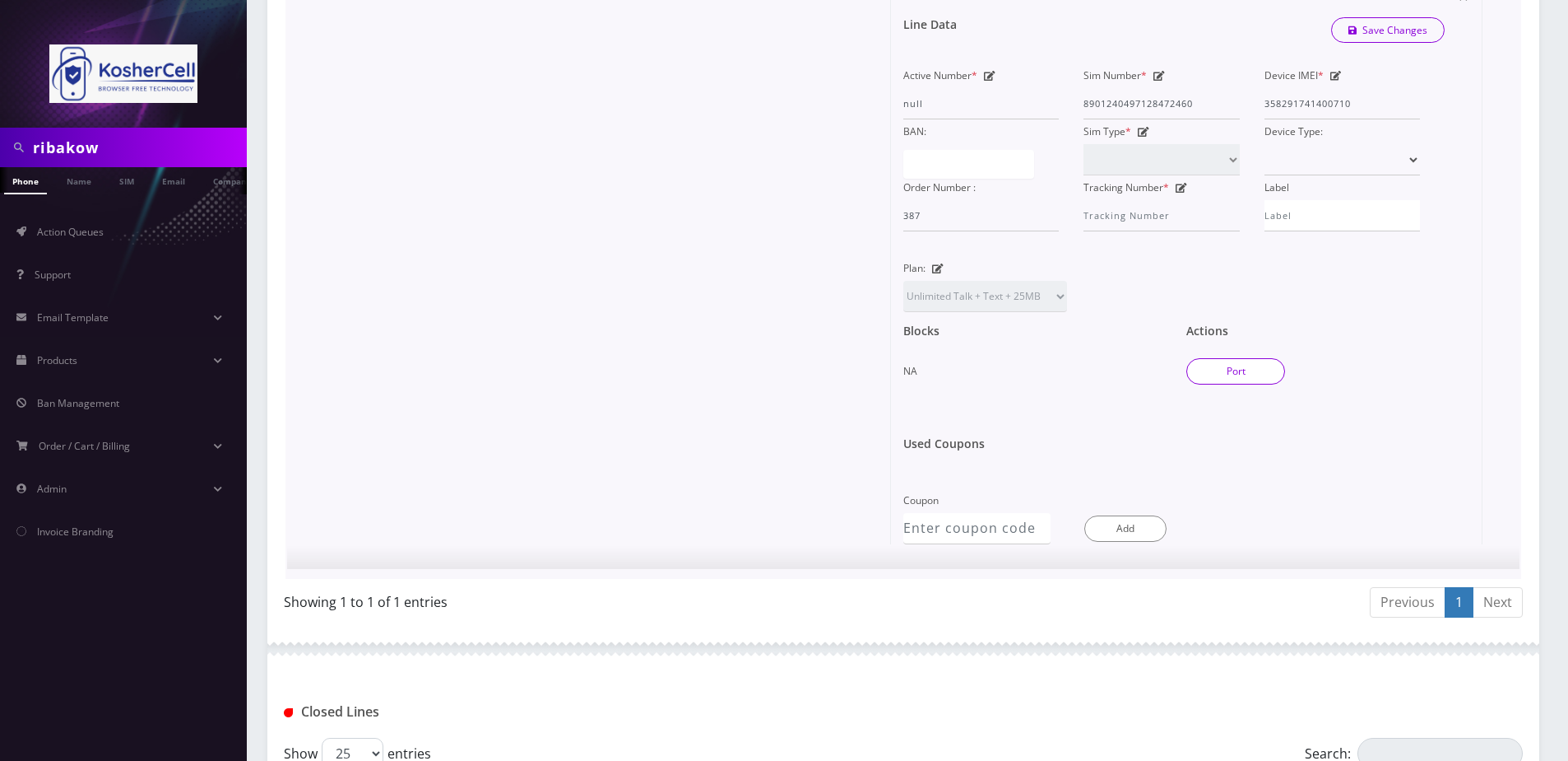
click at [1215, 367] on button "Port" at bounding box center [1236, 371] width 98 height 26
type input "8901240497128472460"
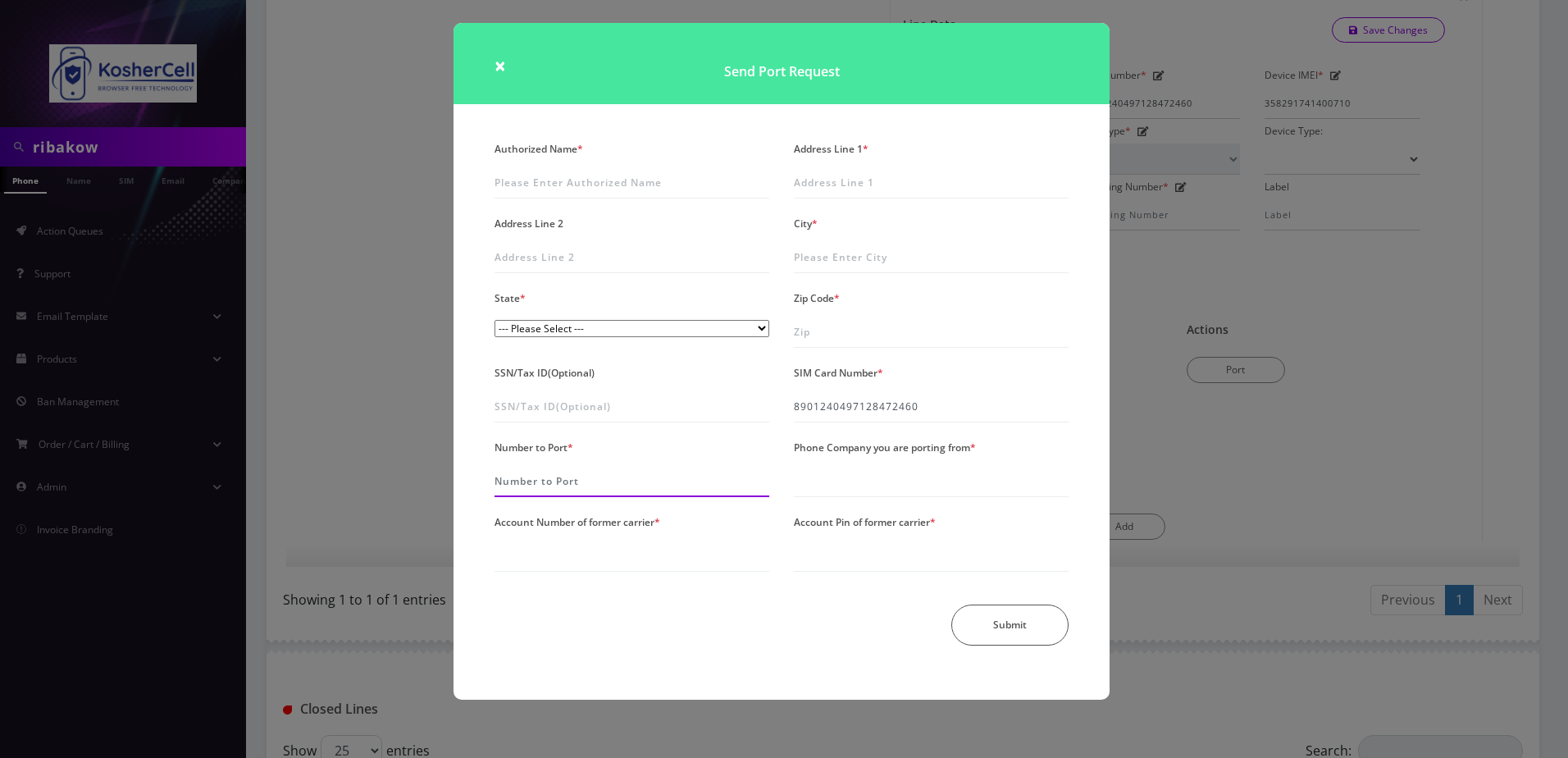
click at [559, 476] on input "Number to Port *" at bounding box center [631, 481] width 275 height 31
type input "4439480730"
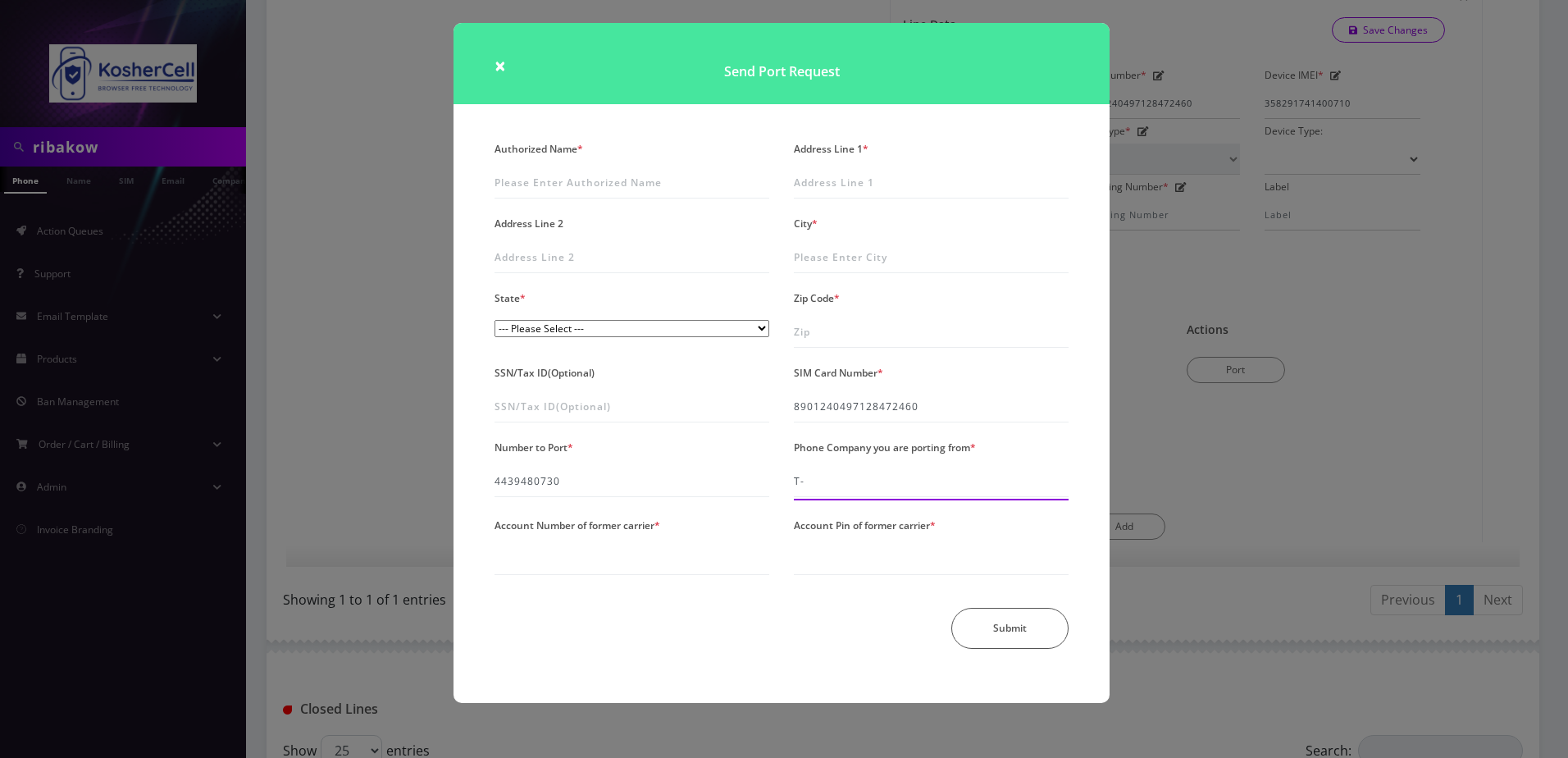
type input "T"
type input "Wing"
type input "359908106630953"
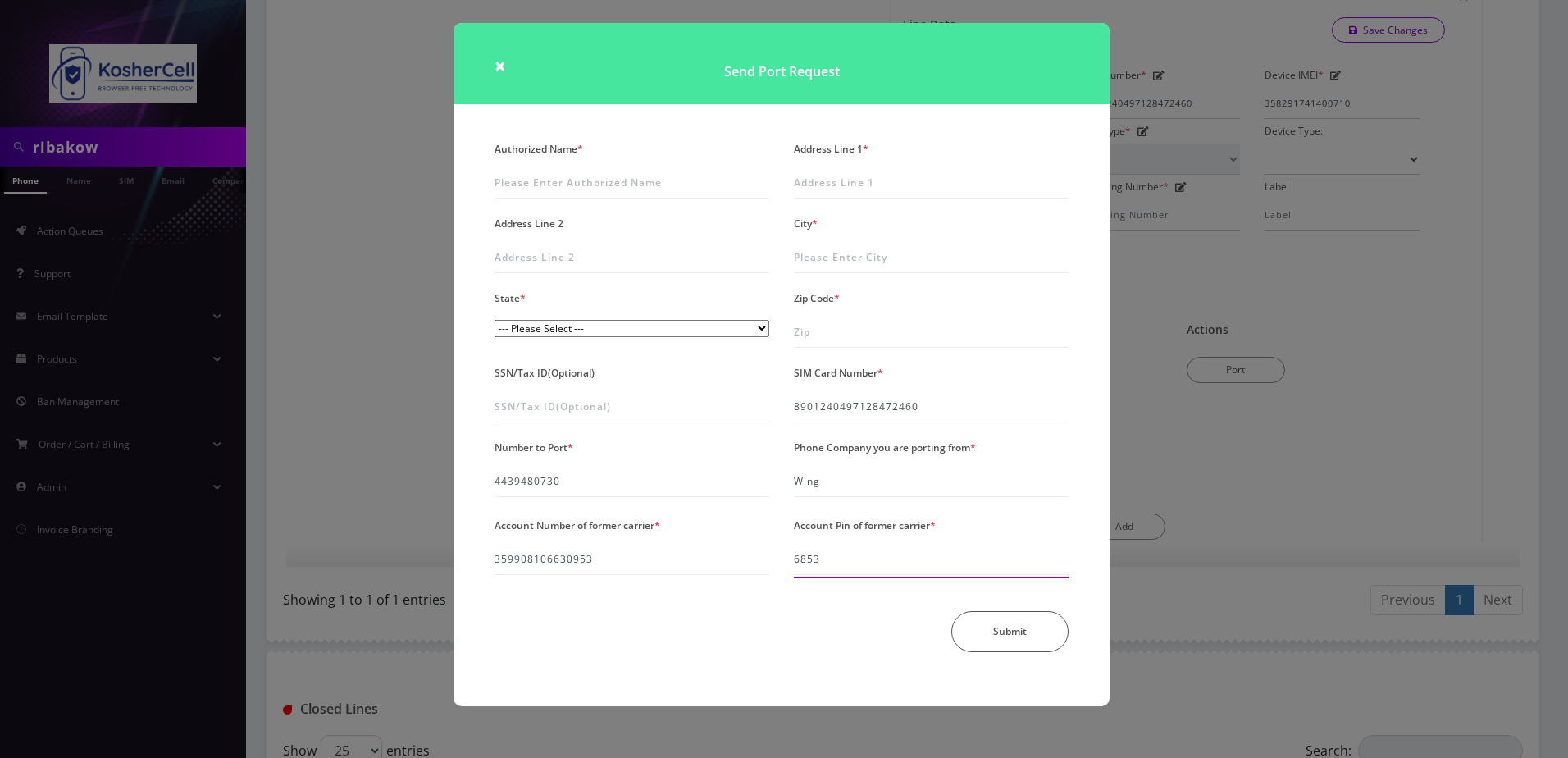
type input "6853"
type input "[PERSON_NAME]"
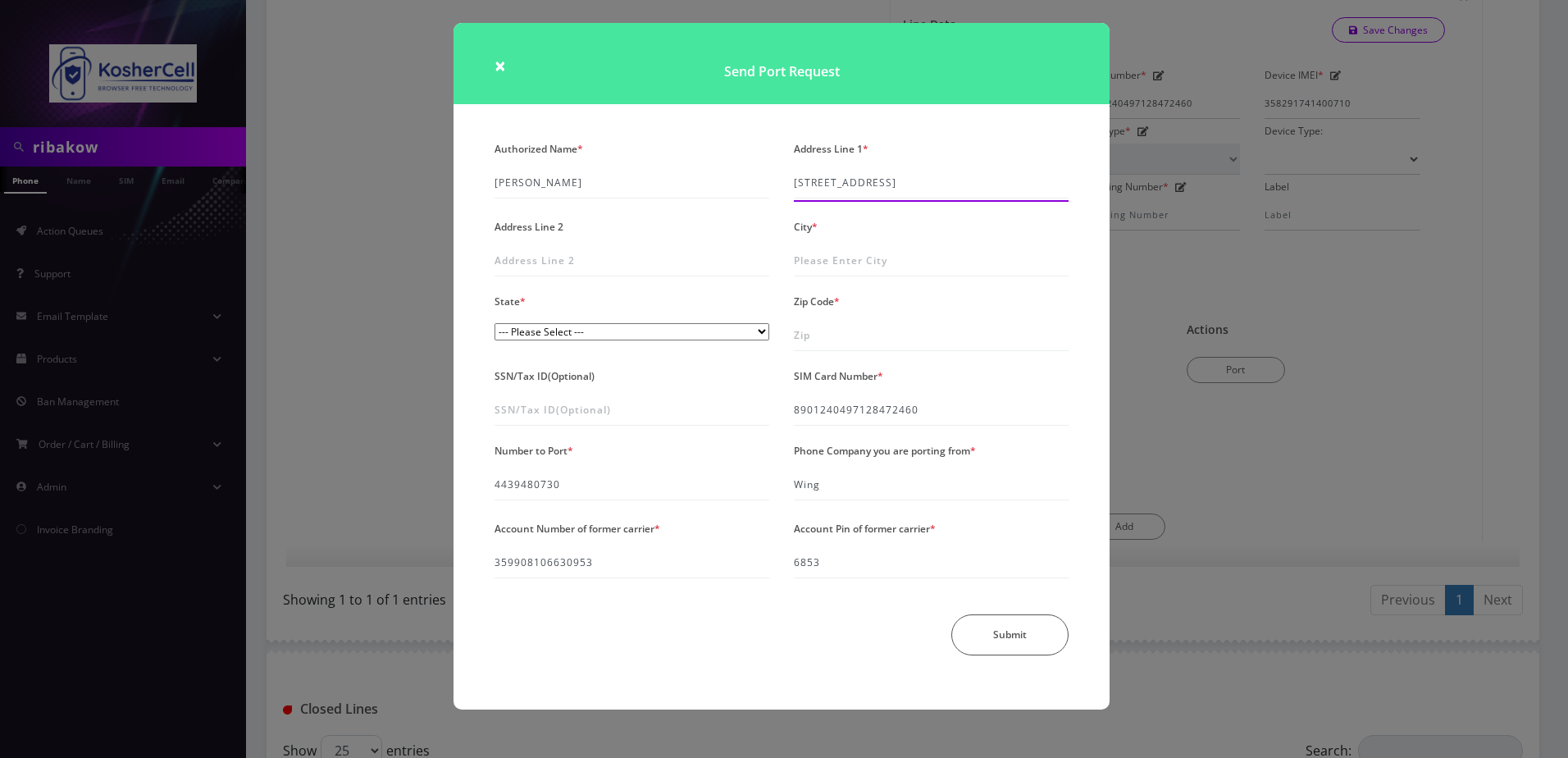
type input "[STREET_ADDRESS]"
type input "[GEOGRAPHIC_DATA]"
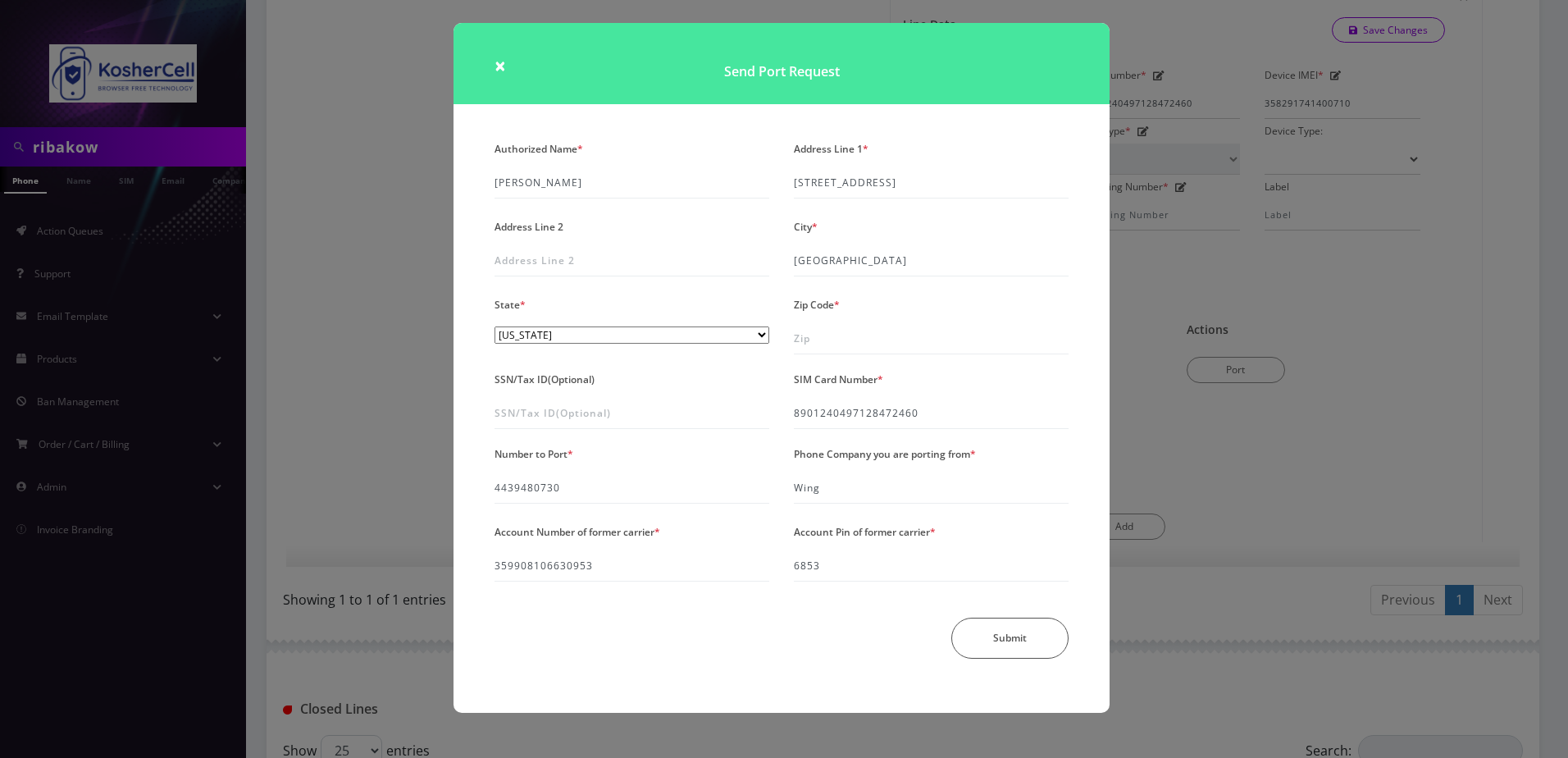
select select "MD"
type input "1"
type input "21215"
click at [1024, 633] on button "Submit" at bounding box center [1010, 638] width 117 height 41
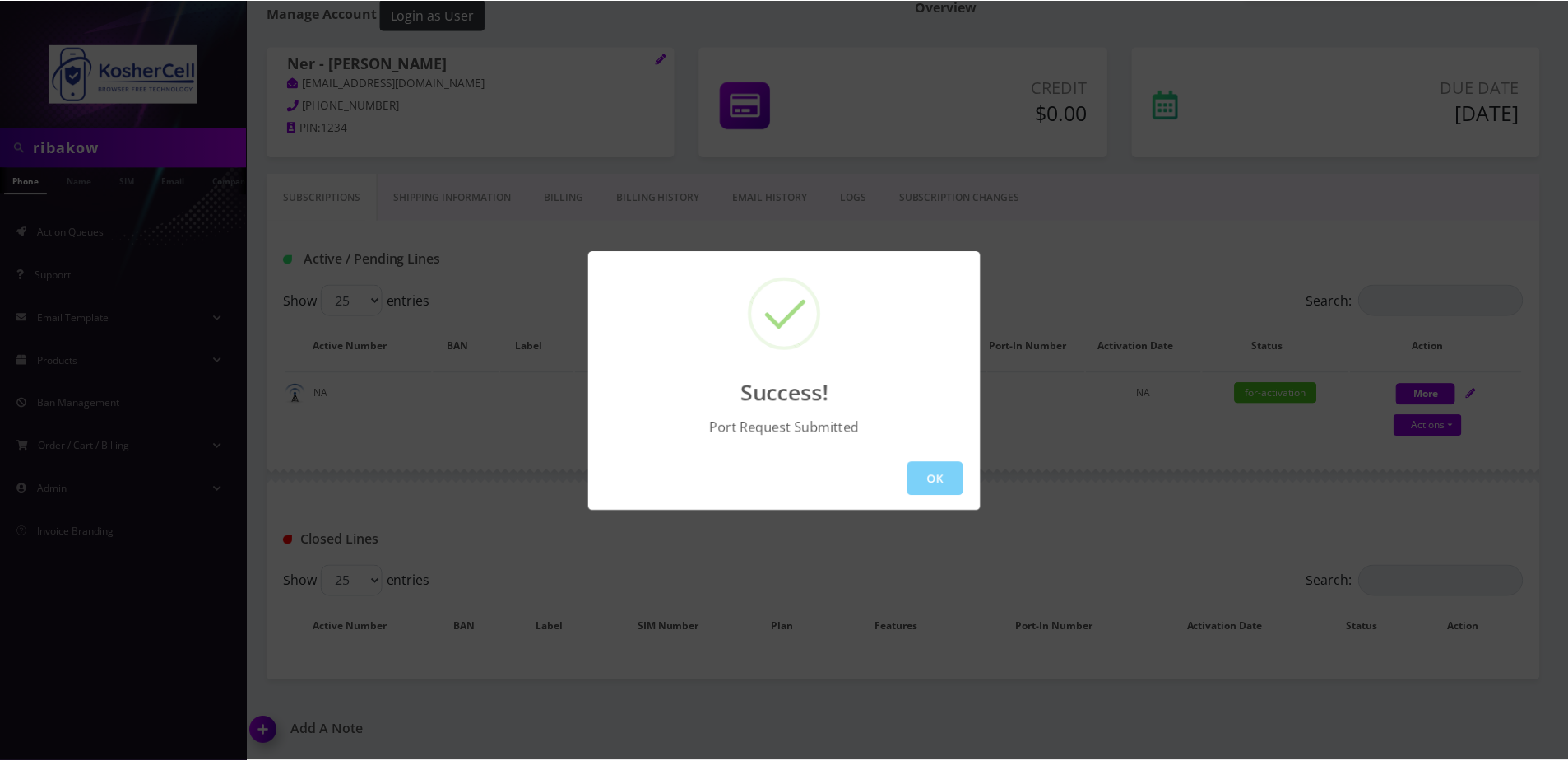
scroll to position [193, 0]
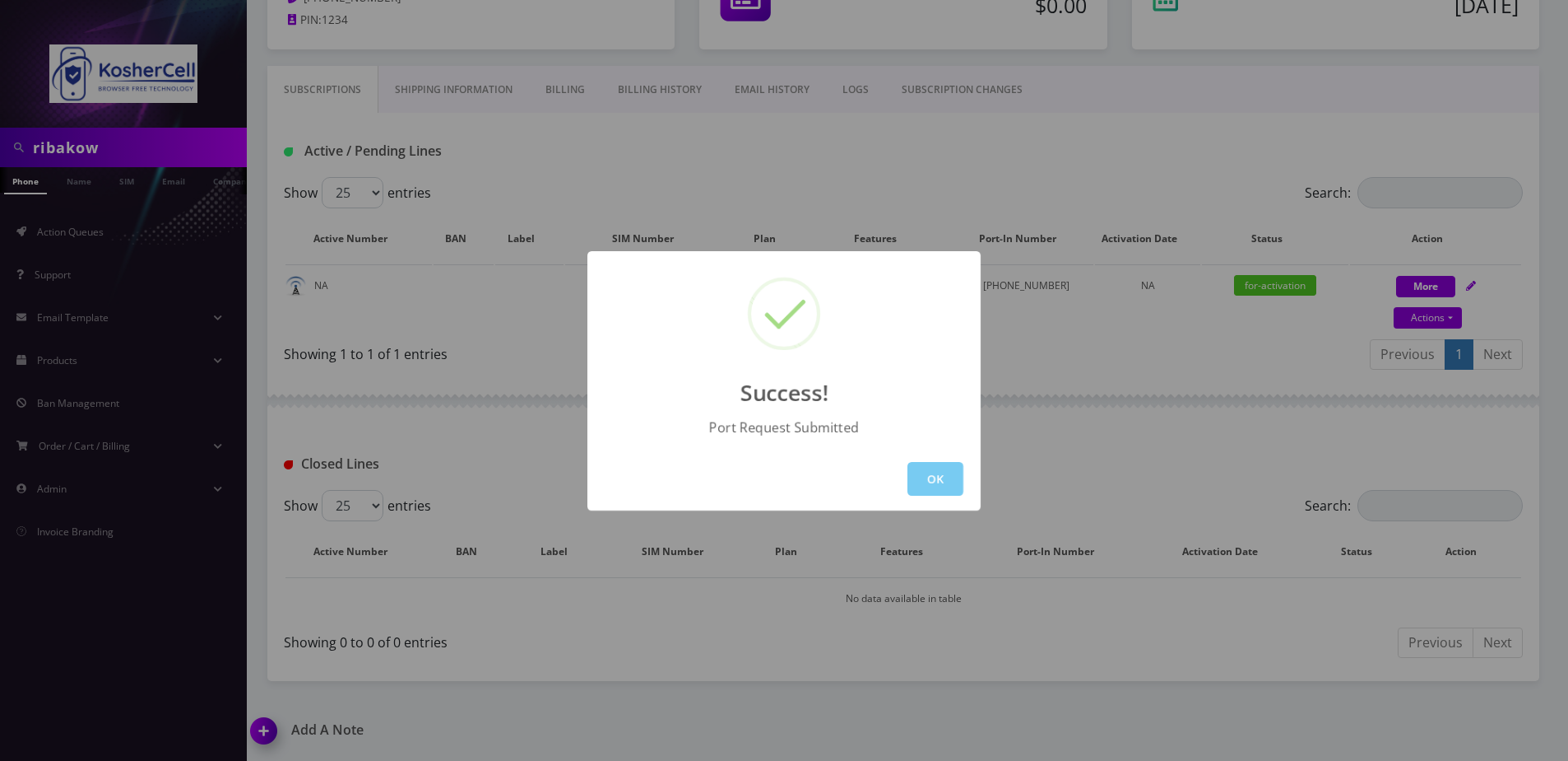
click at [932, 469] on button "OK" at bounding box center [935, 478] width 56 height 34
